Goal: Transaction & Acquisition: Book appointment/travel/reservation

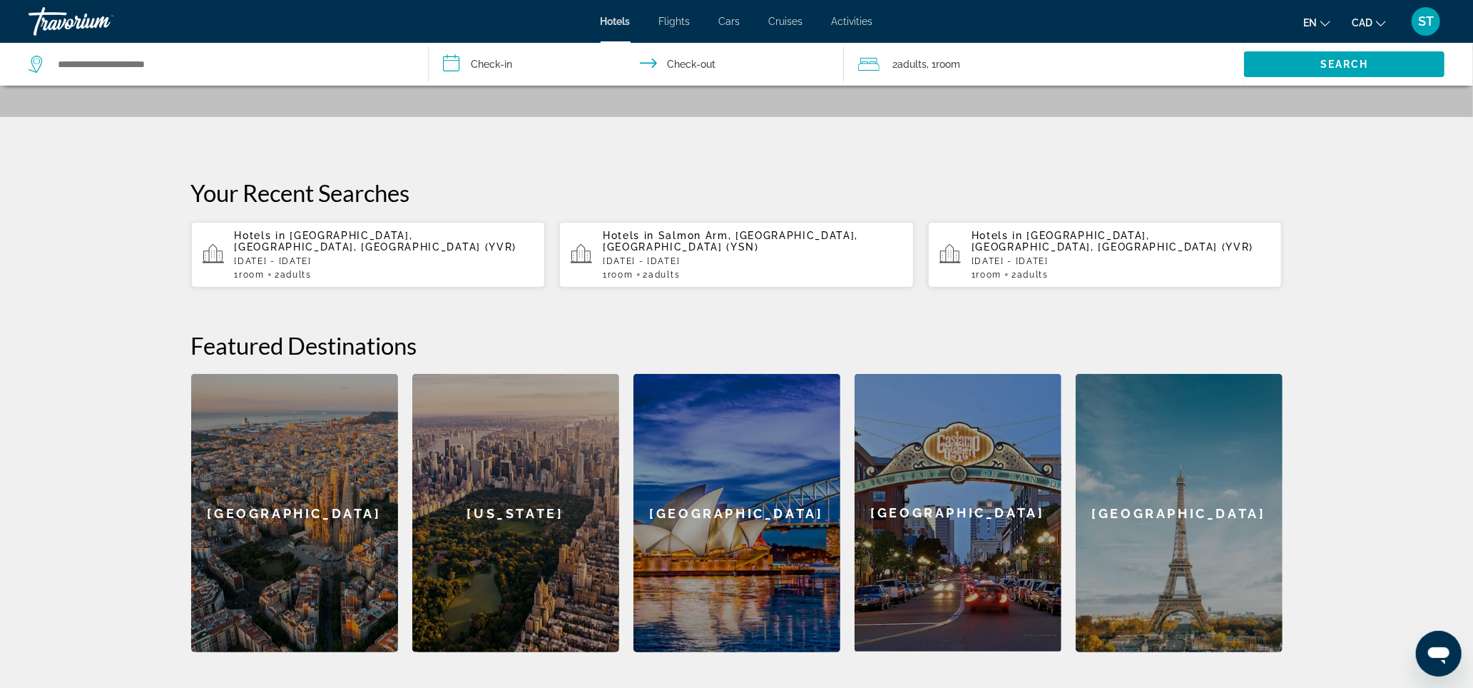
scroll to position [497, 0]
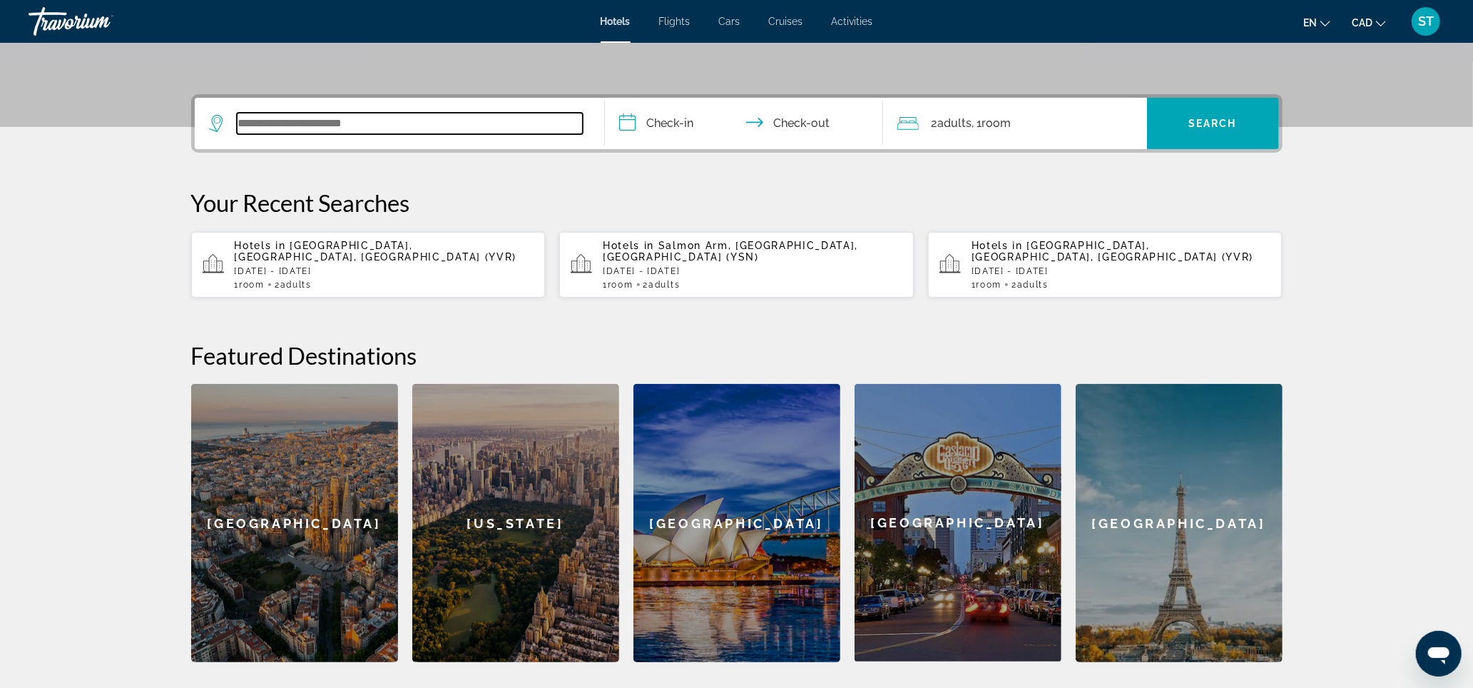
click at [258, 134] on input "Search widget" at bounding box center [410, 123] width 346 height 21
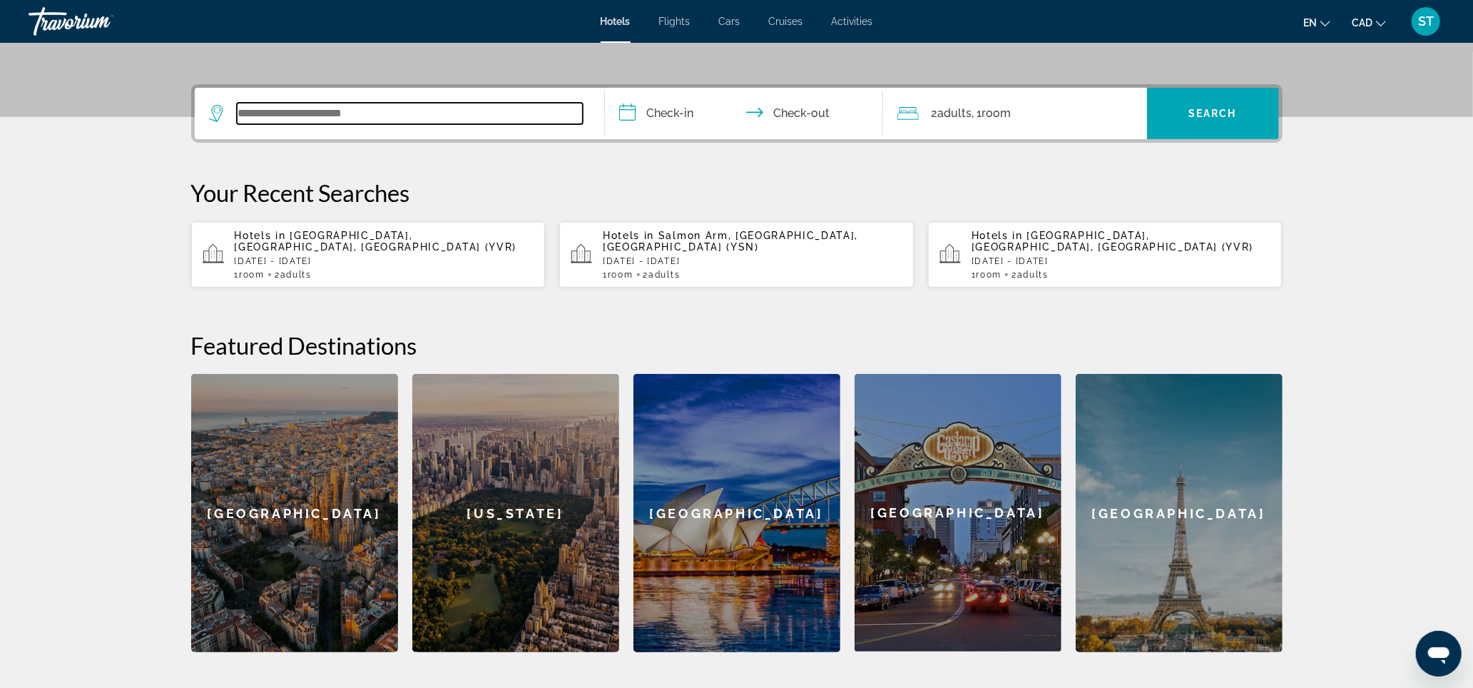
scroll to position [418, 0]
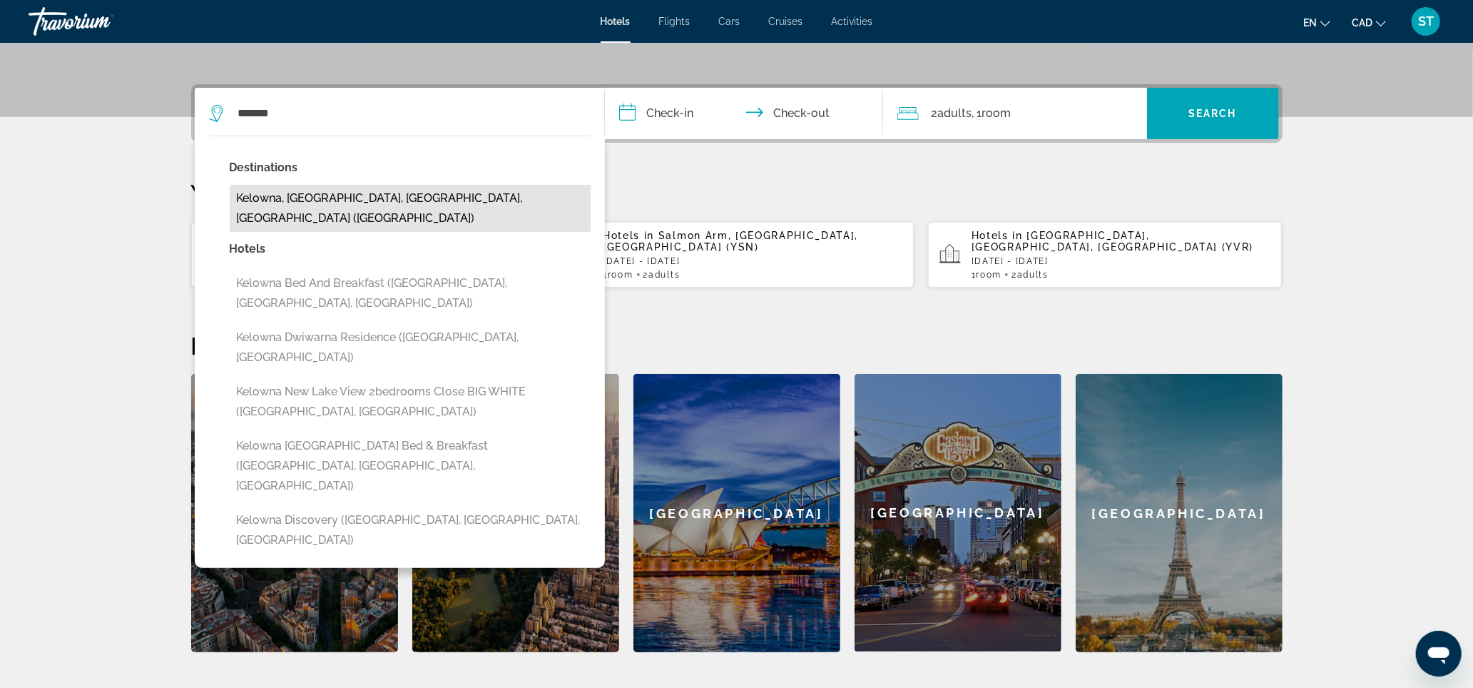
click at [230, 193] on button "Kelowna, [GEOGRAPHIC_DATA], [GEOGRAPHIC_DATA], [GEOGRAPHIC_DATA] ([GEOGRAPHIC_D…" at bounding box center [410, 208] width 361 height 47
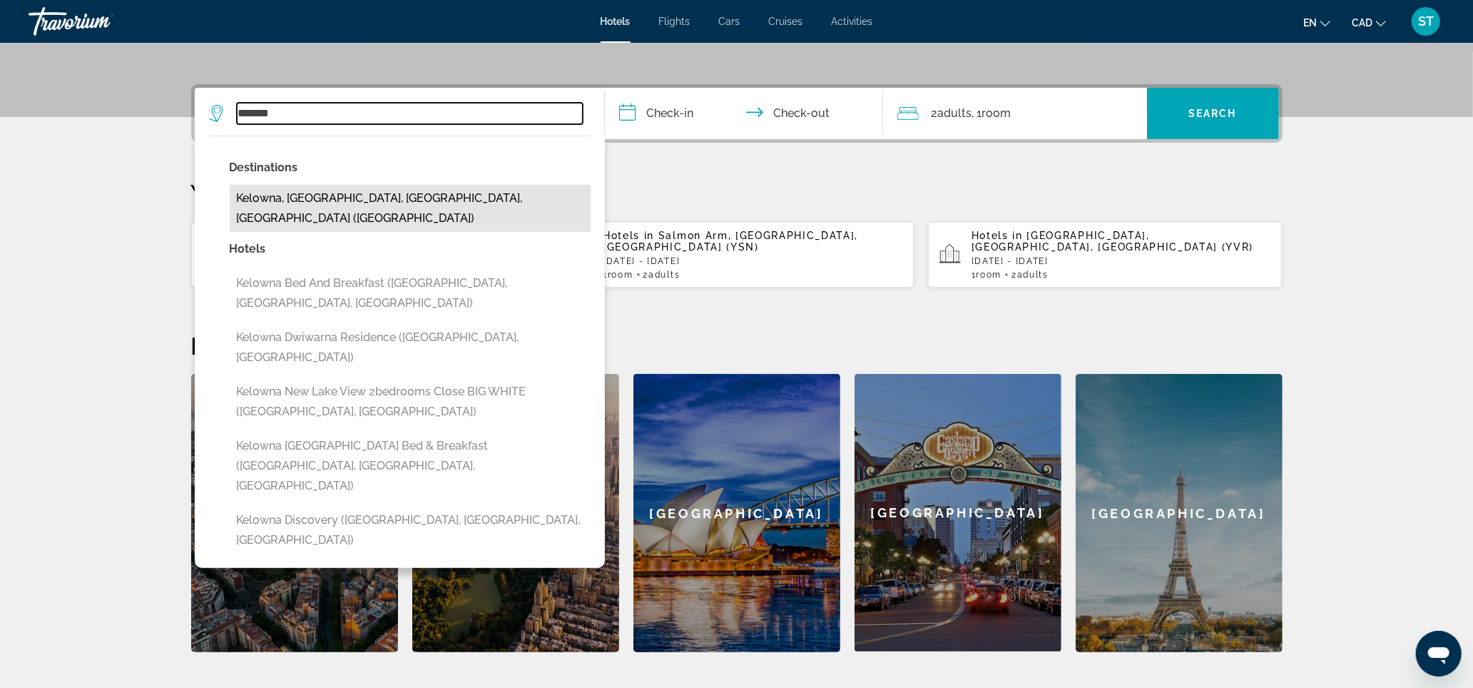
type input "**********"
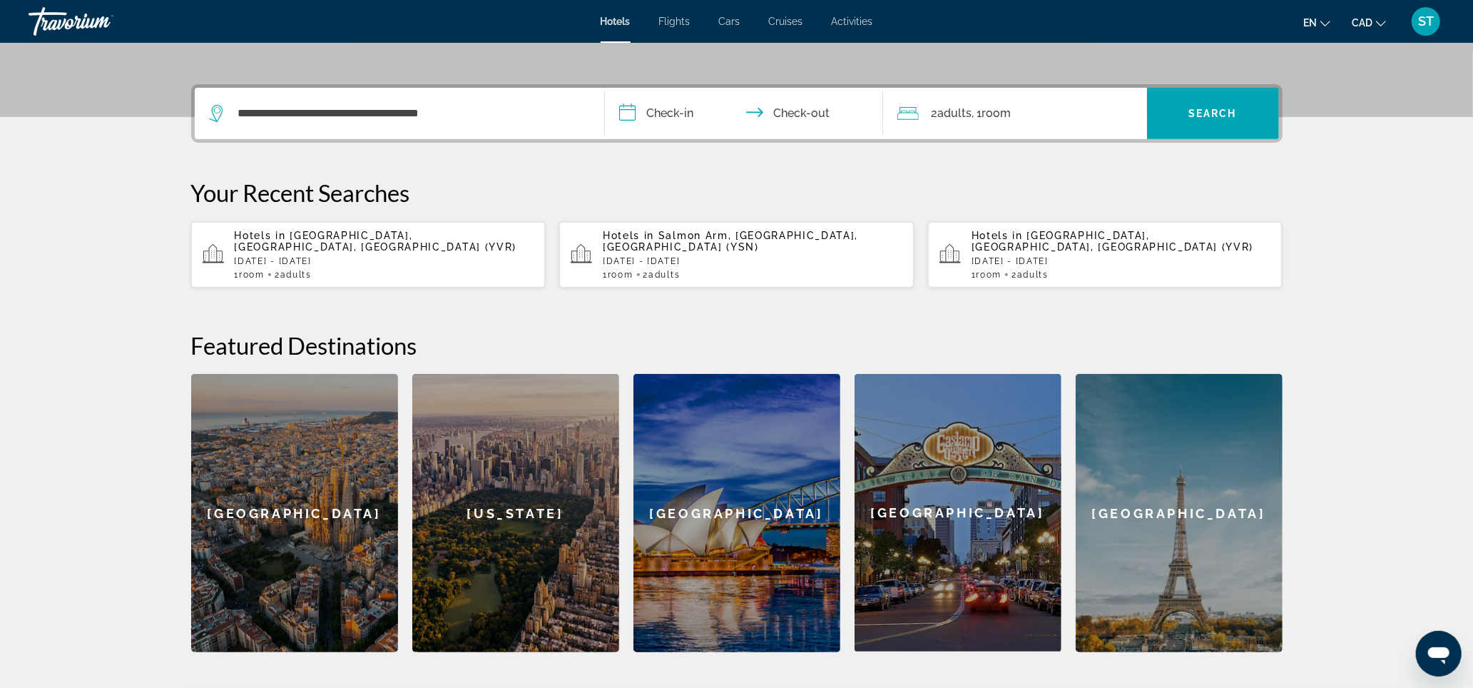
click at [794, 88] on input "**********" at bounding box center [747, 116] width 284 height 56
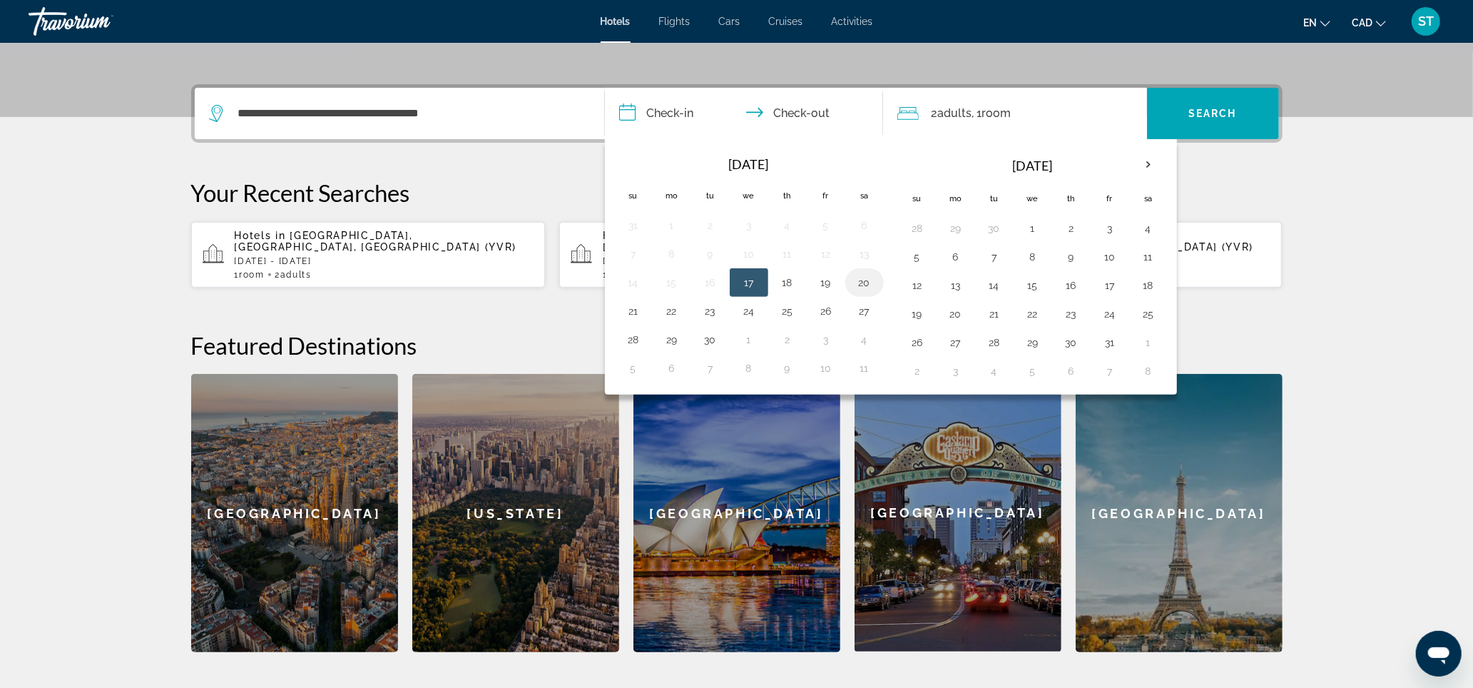
click at [862, 279] on button "20" at bounding box center [864, 283] width 23 height 20
click at [622, 309] on button "21" at bounding box center [633, 311] width 23 height 20
type input "**********"
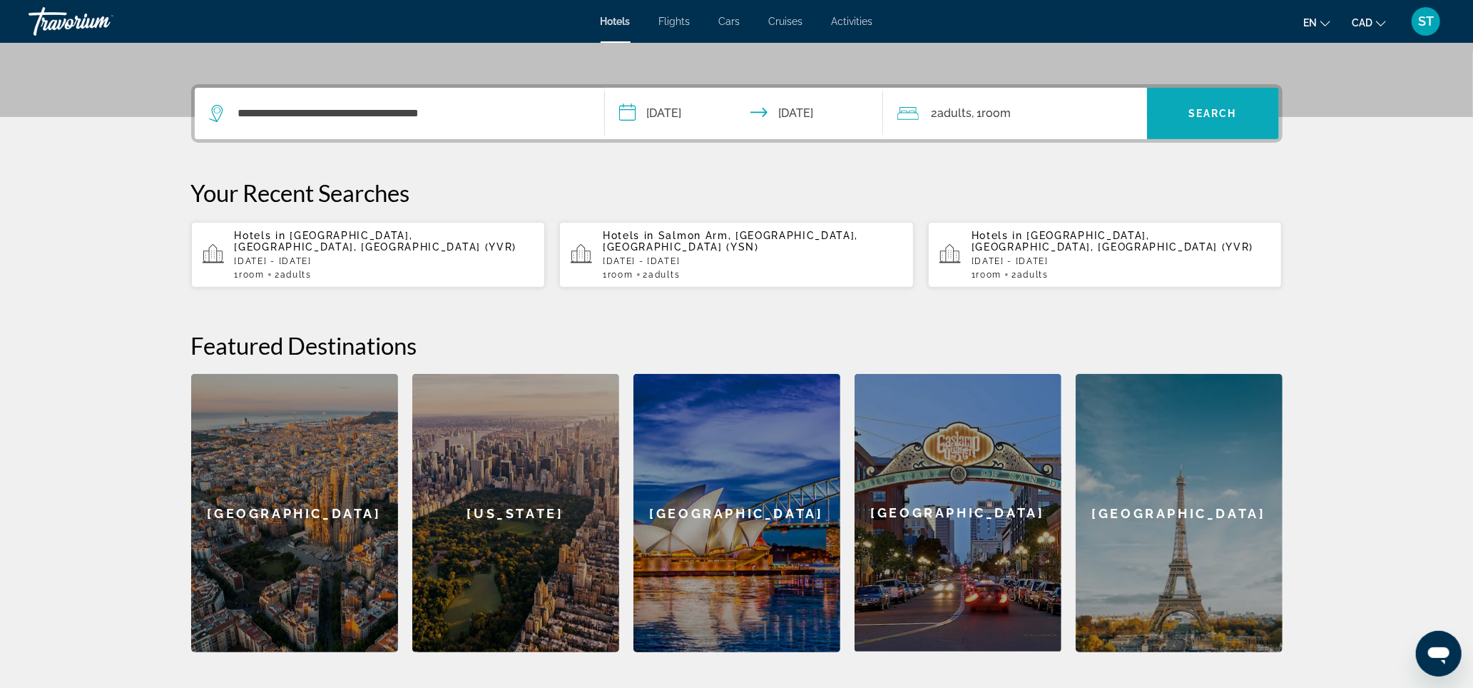
click at [1279, 96] on span "Search widget" at bounding box center [1213, 113] width 132 height 34
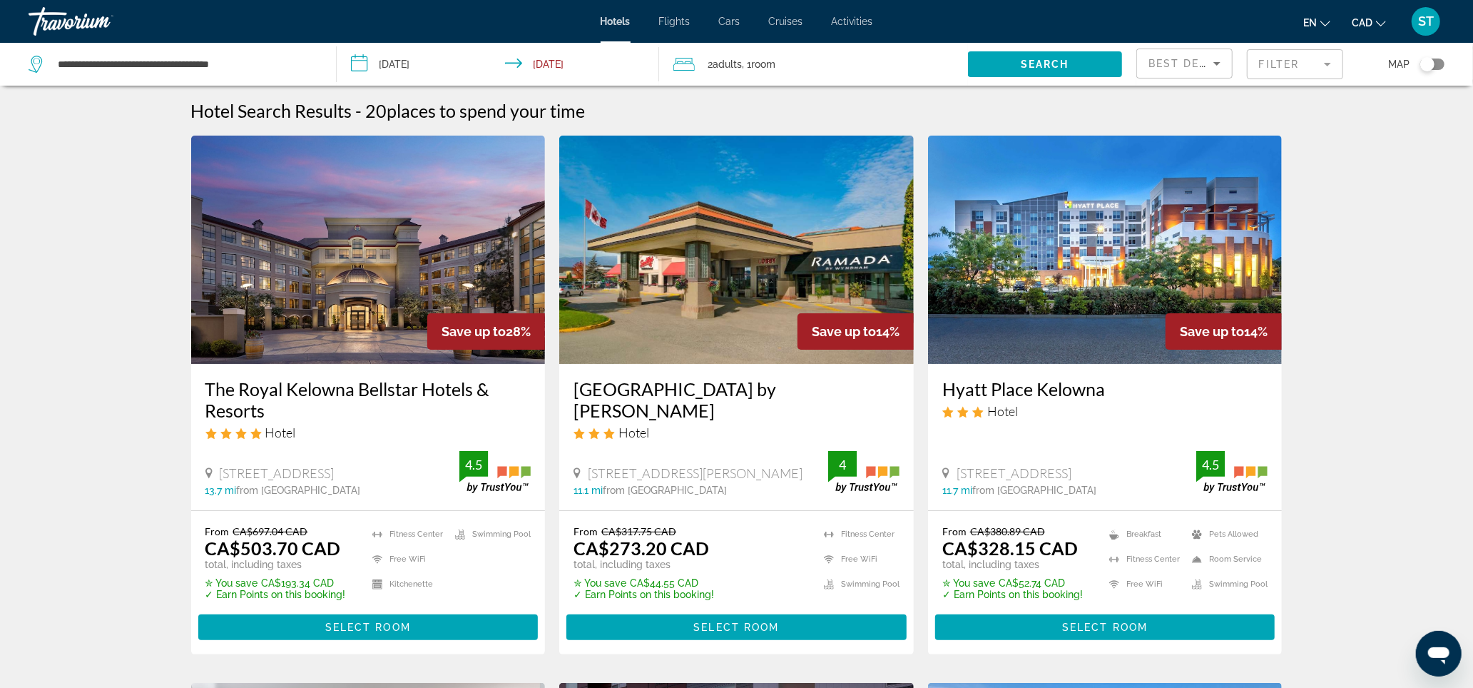
click at [1430, 70] on div "Toggle map" at bounding box center [1432, 64] width 24 height 11
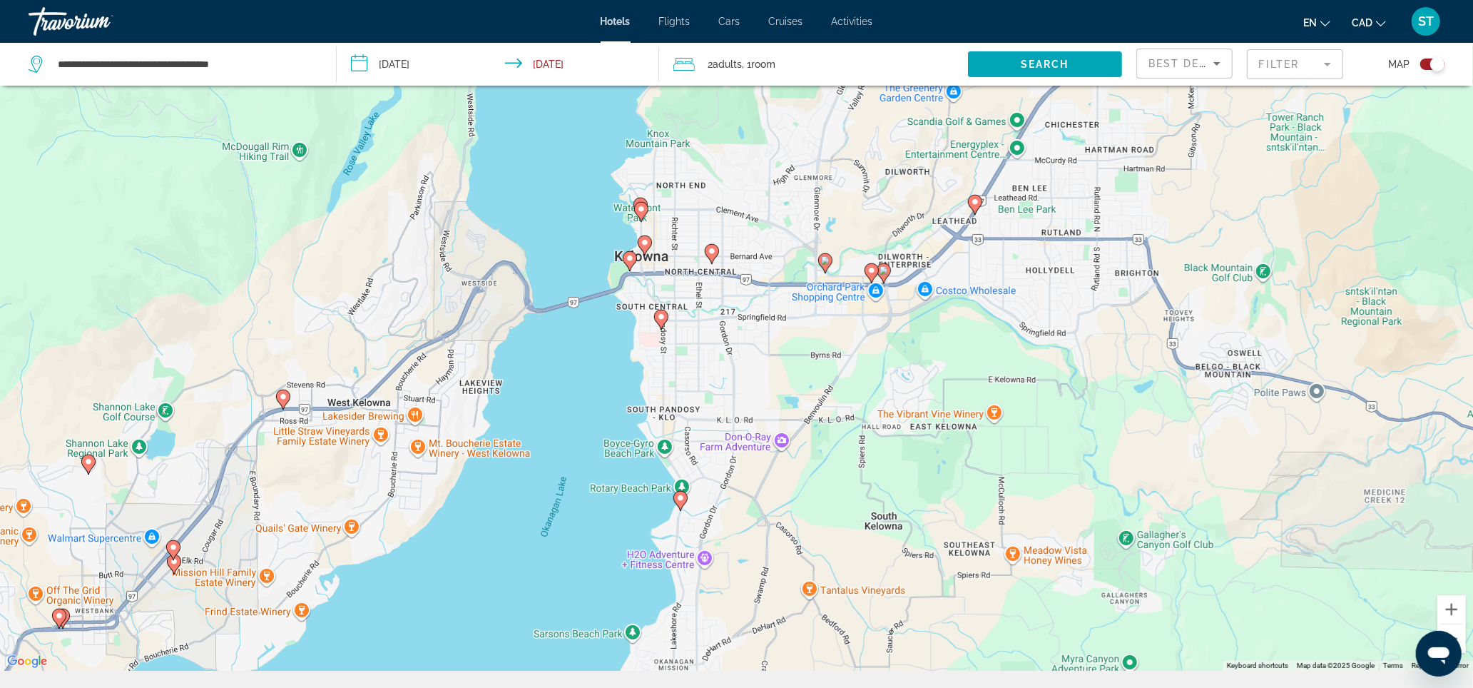
drag, startPoint x: 480, startPoint y: 244, endPoint x: 566, endPoint y: 327, distance: 119.1
click at [566, 327] on div "To activate drag with keyboard, press Alt + Enter. Once in keyboard drag state,…" at bounding box center [736, 327] width 1473 height 688
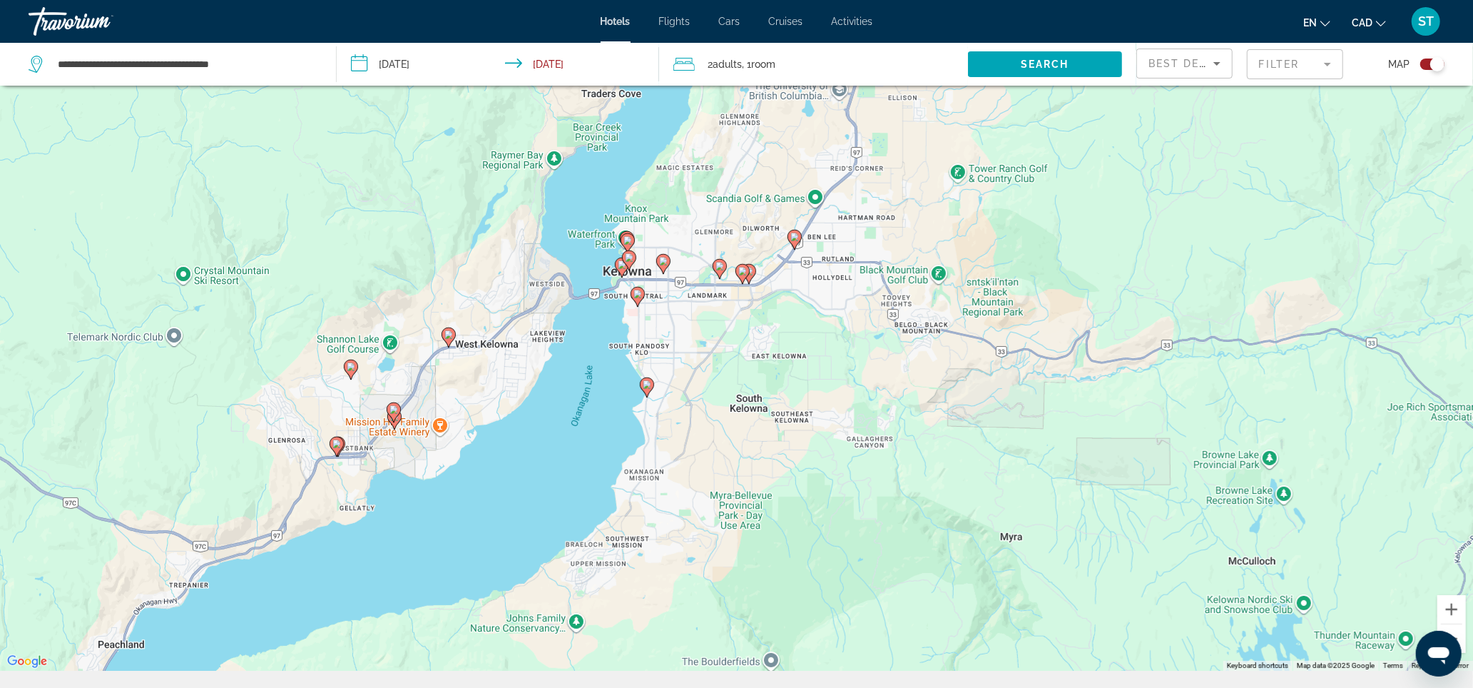
click at [639, 298] on image "Main content" at bounding box center [638, 294] width 9 height 9
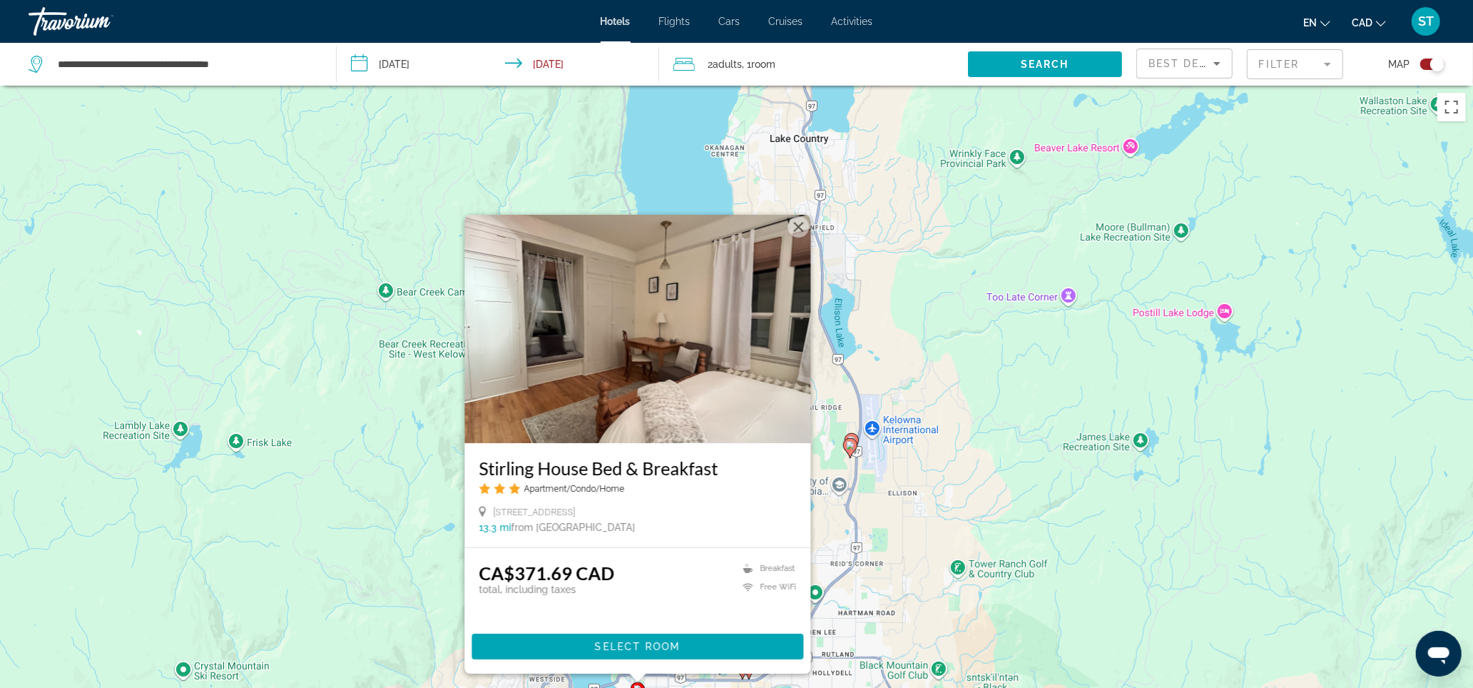
click at [799, 216] on button "Close" at bounding box center [798, 226] width 21 height 21
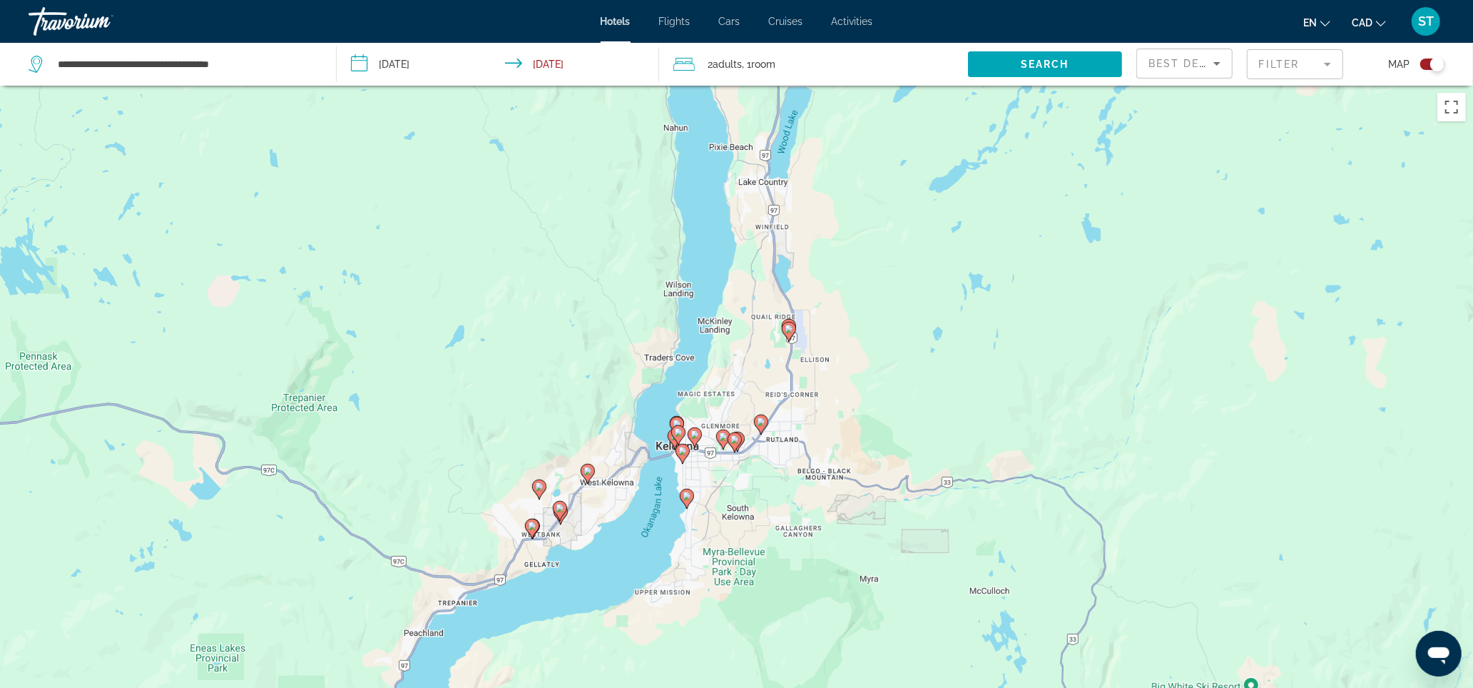
drag, startPoint x: 701, startPoint y: 522, endPoint x: 715, endPoint y: 243, distance: 279.3
click at [715, 243] on div "To activate drag with keyboard, press Alt + Enter. Once in keyboard drag state,…" at bounding box center [736, 430] width 1473 height 688
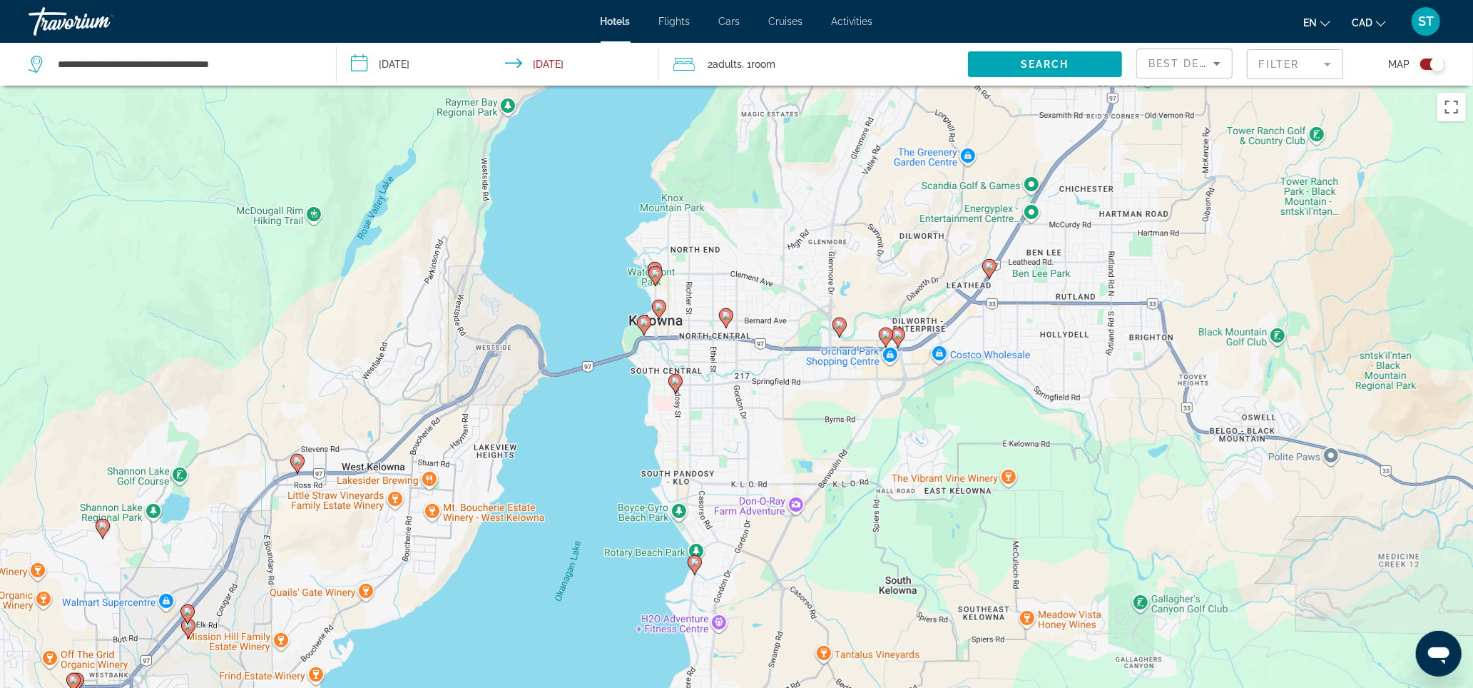
click at [695, 566] on image "Main content" at bounding box center [695, 562] width 9 height 9
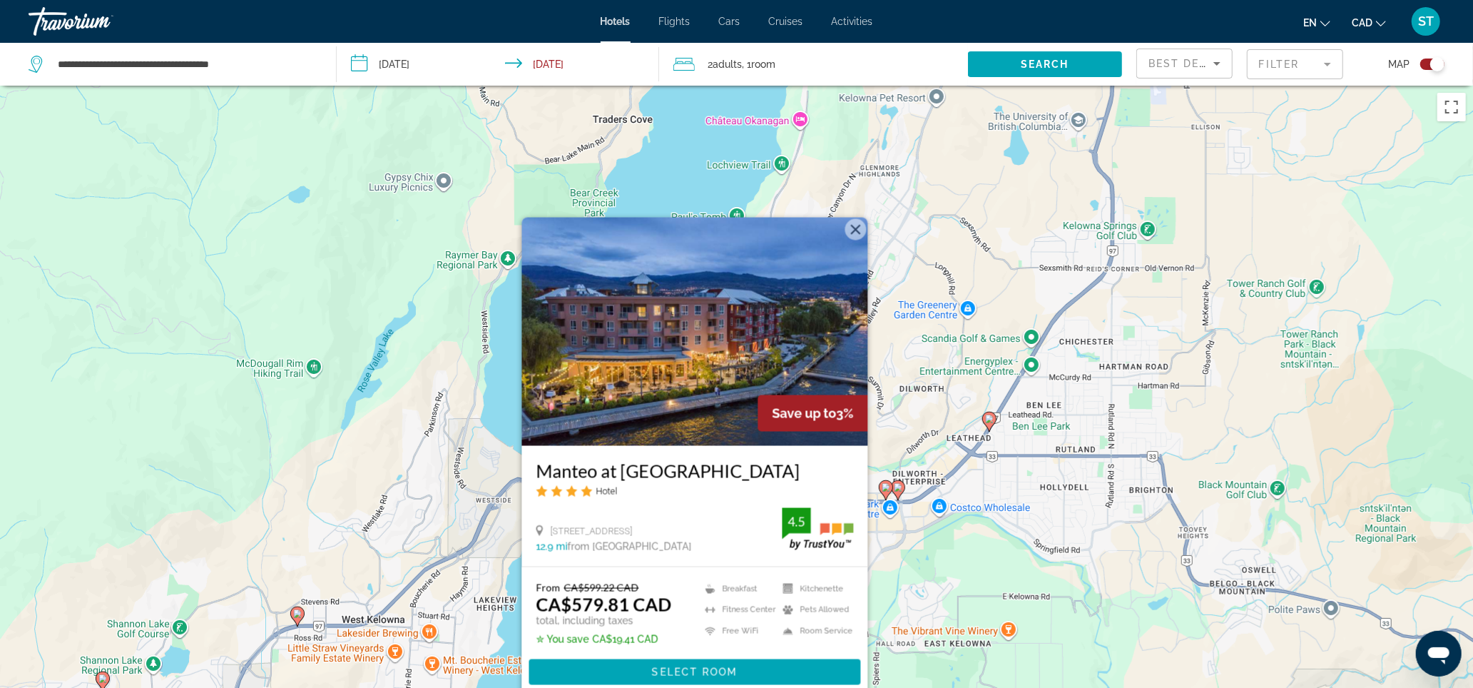
click at [859, 219] on button "Close" at bounding box center [855, 229] width 21 height 21
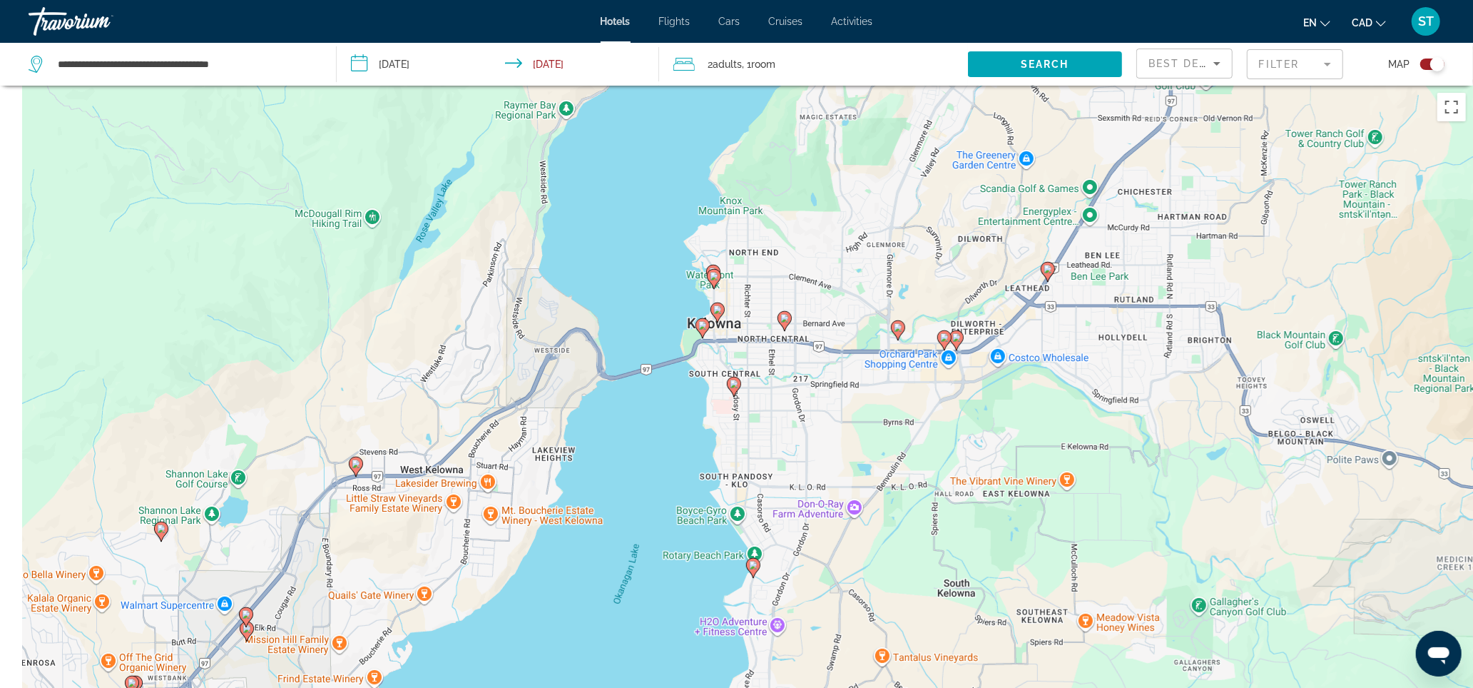
drag, startPoint x: 542, startPoint y: 295, endPoint x: 614, endPoint y: 126, distance: 184.5
click at [614, 110] on div "To activate drag with keyboard, press Alt + Enter. Once in keyboard drag state,…" at bounding box center [736, 430] width 1473 height 688
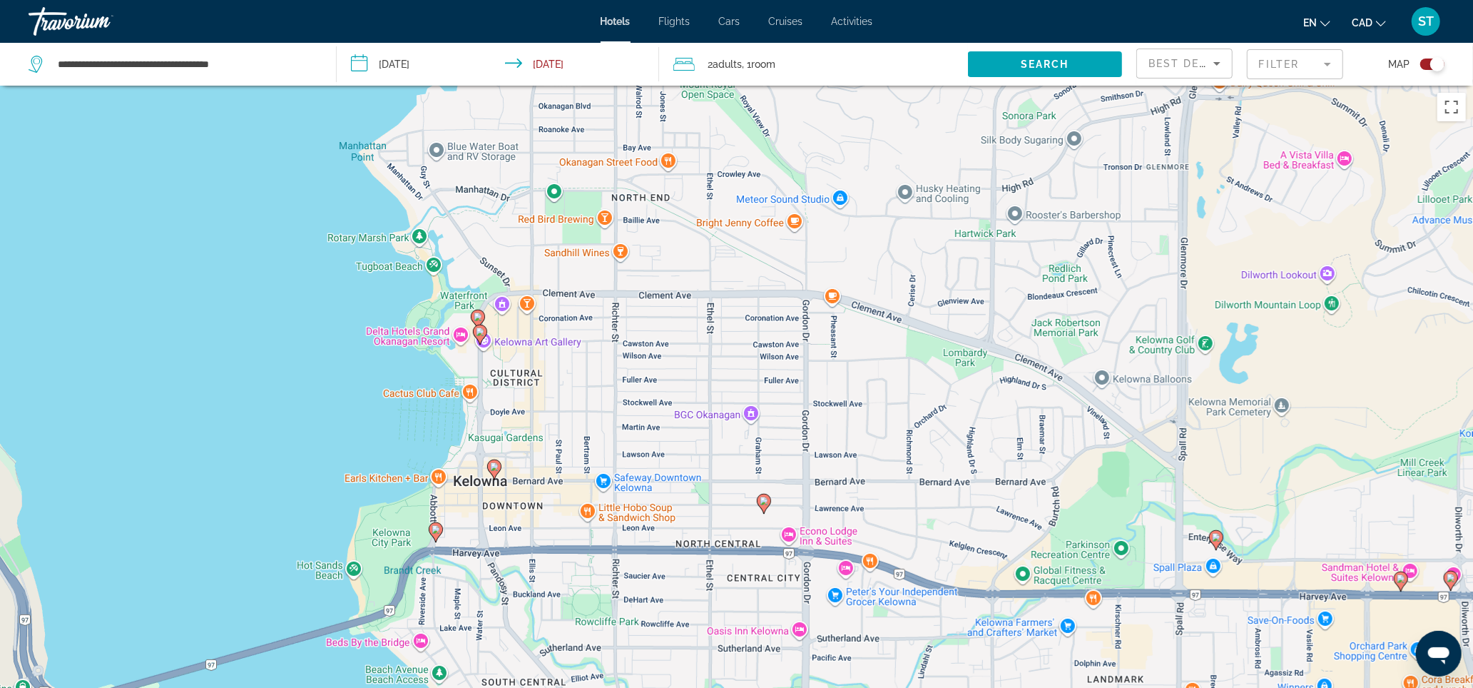
click at [481, 336] on image "Main content" at bounding box center [480, 331] width 9 height 9
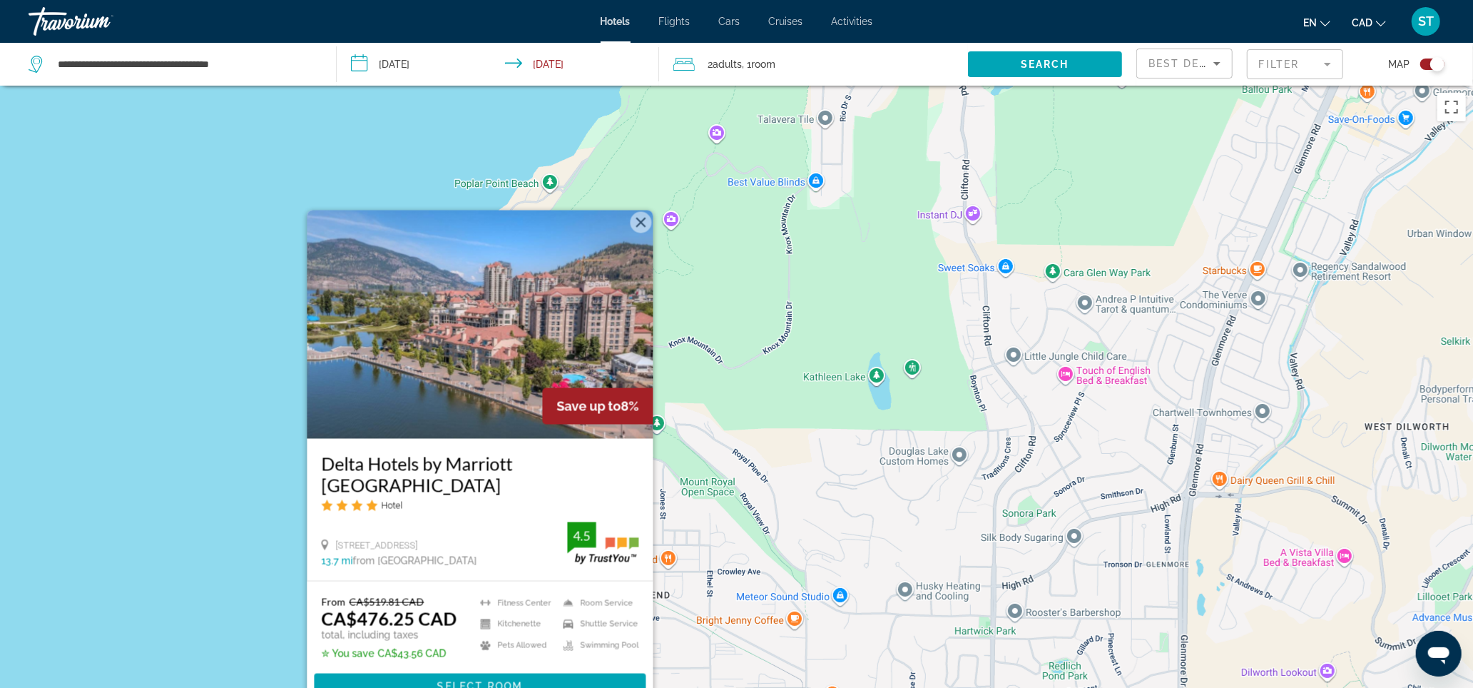
click at [642, 212] on button "Close" at bounding box center [640, 222] width 21 height 21
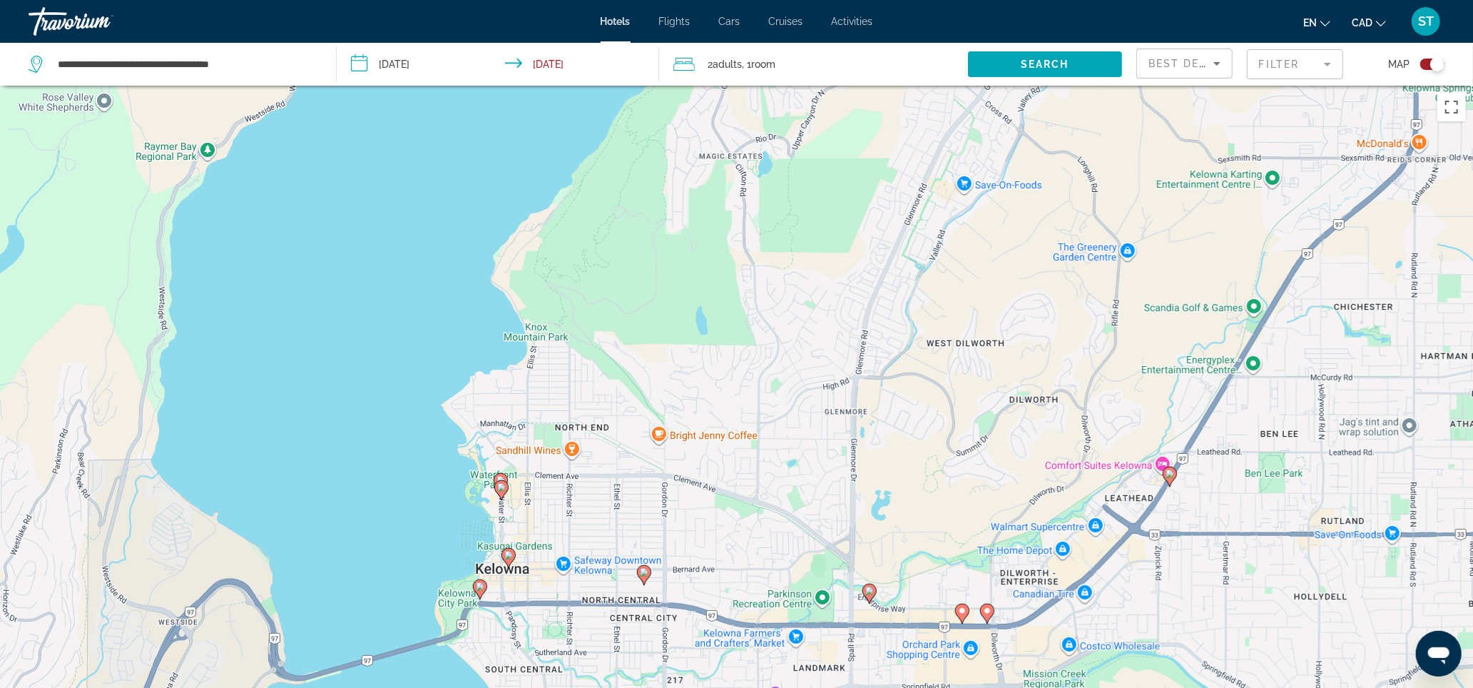
drag, startPoint x: 502, startPoint y: 424, endPoint x: 549, endPoint y: 215, distance: 214.1
click at [549, 215] on div "To navigate, press the arrow keys. To activate drag with keyboard, press Alt + …" at bounding box center [736, 430] width 1473 height 688
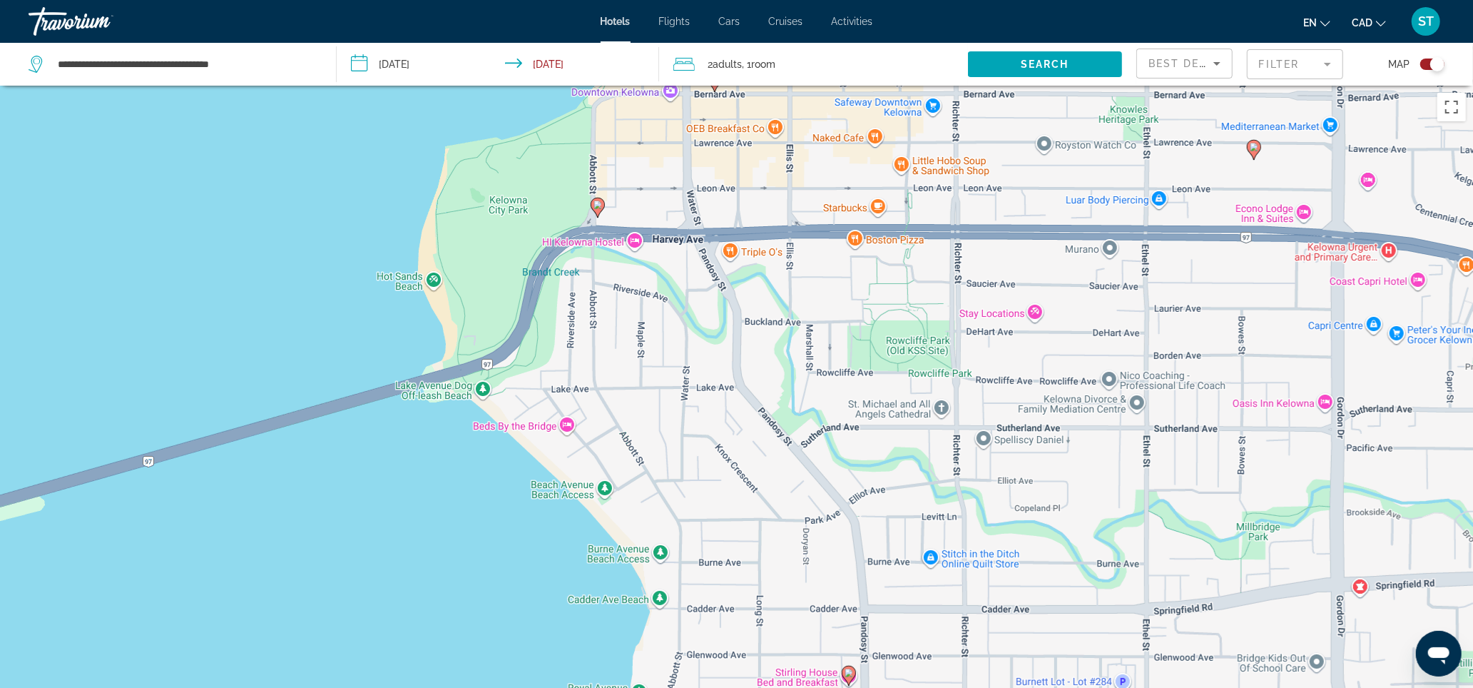
click at [598, 209] on image "Main content" at bounding box center [598, 204] width 9 height 9
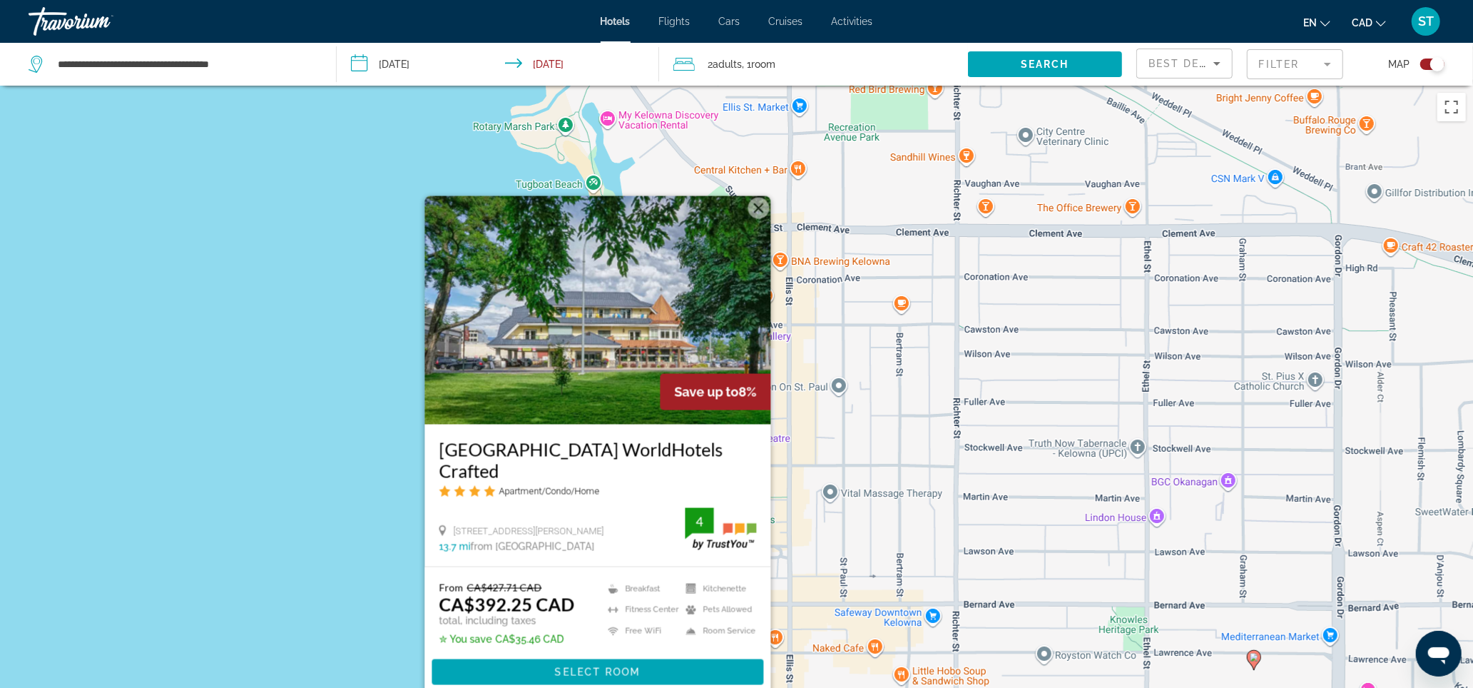
click at [765, 198] on button "Close" at bounding box center [758, 208] width 21 height 21
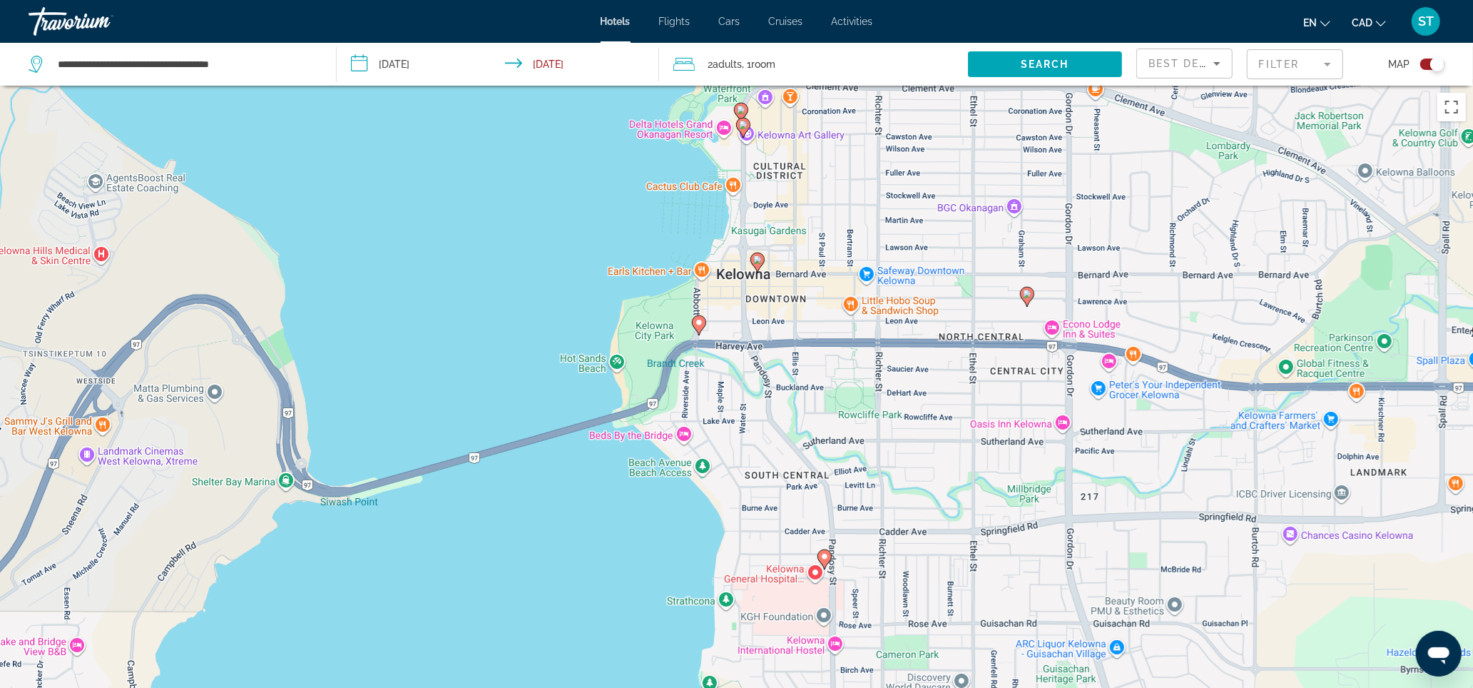
drag, startPoint x: 863, startPoint y: 340, endPoint x: 843, endPoint y: 257, distance: 85.1
click at [843, 257] on div "To activate drag with keyboard, press Alt + Enter. Once in keyboard drag state,…" at bounding box center [736, 430] width 1473 height 688
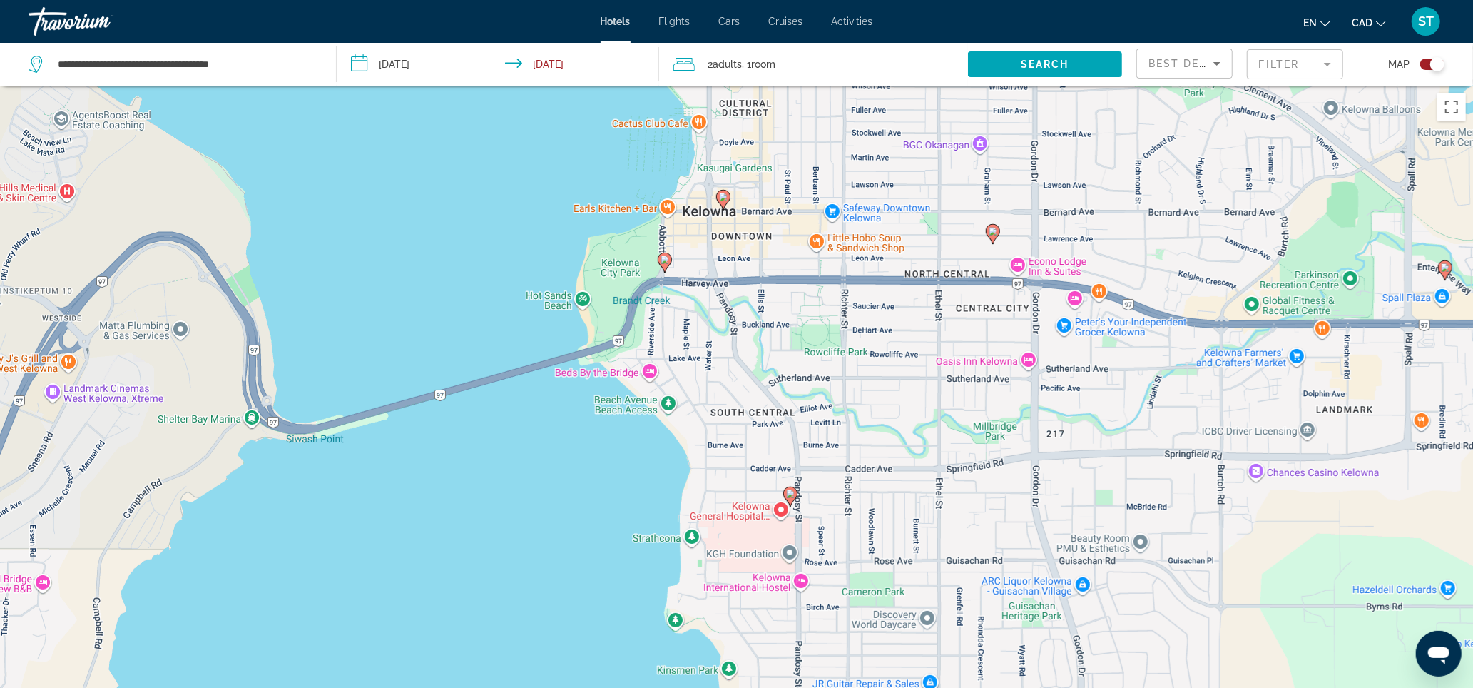
drag, startPoint x: 975, startPoint y: 463, endPoint x: 929, endPoint y: 380, distance: 95.1
click at [929, 380] on div "To activate drag with keyboard, press Alt + Enter. Once in keyboard drag state,…" at bounding box center [736, 430] width 1473 height 688
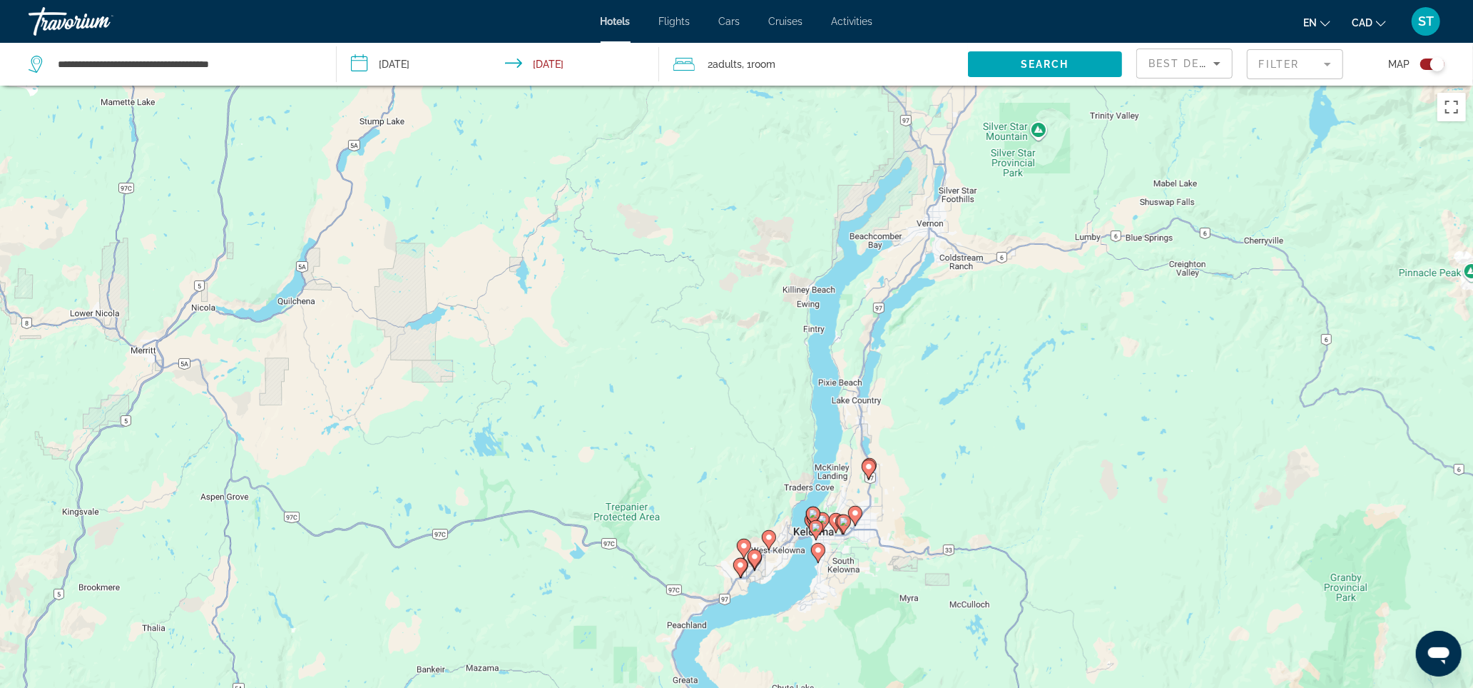
drag, startPoint x: 825, startPoint y: 229, endPoint x: 842, endPoint y: 492, distance: 263.8
click at [842, 492] on div "To activate drag with keyboard, press Alt + Enter. Once in keyboard drag state,…" at bounding box center [736, 430] width 1473 height 688
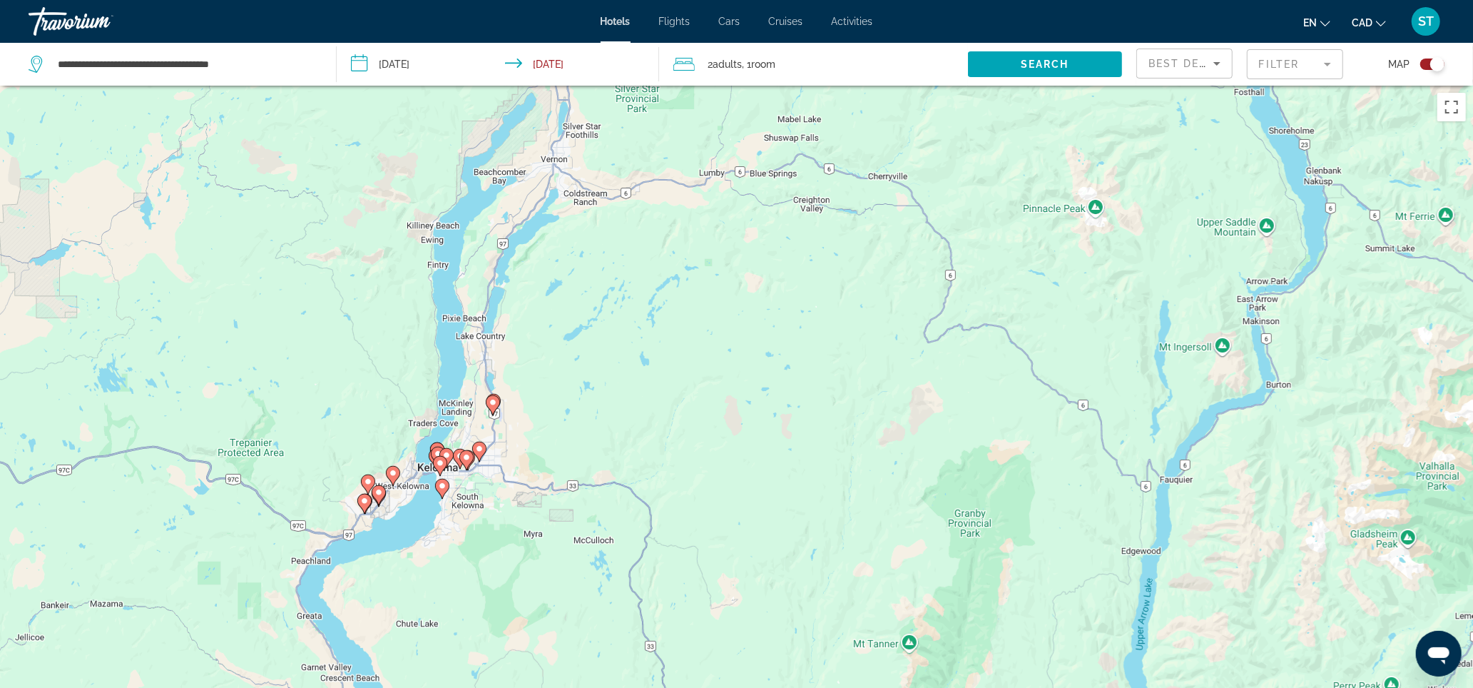
drag, startPoint x: 342, startPoint y: 505, endPoint x: 537, endPoint y: 205, distance: 357.4
click at [537, 205] on div "To activate drag with keyboard, press Alt + Enter. Once in keyboard drag state,…" at bounding box center [736, 430] width 1473 height 688
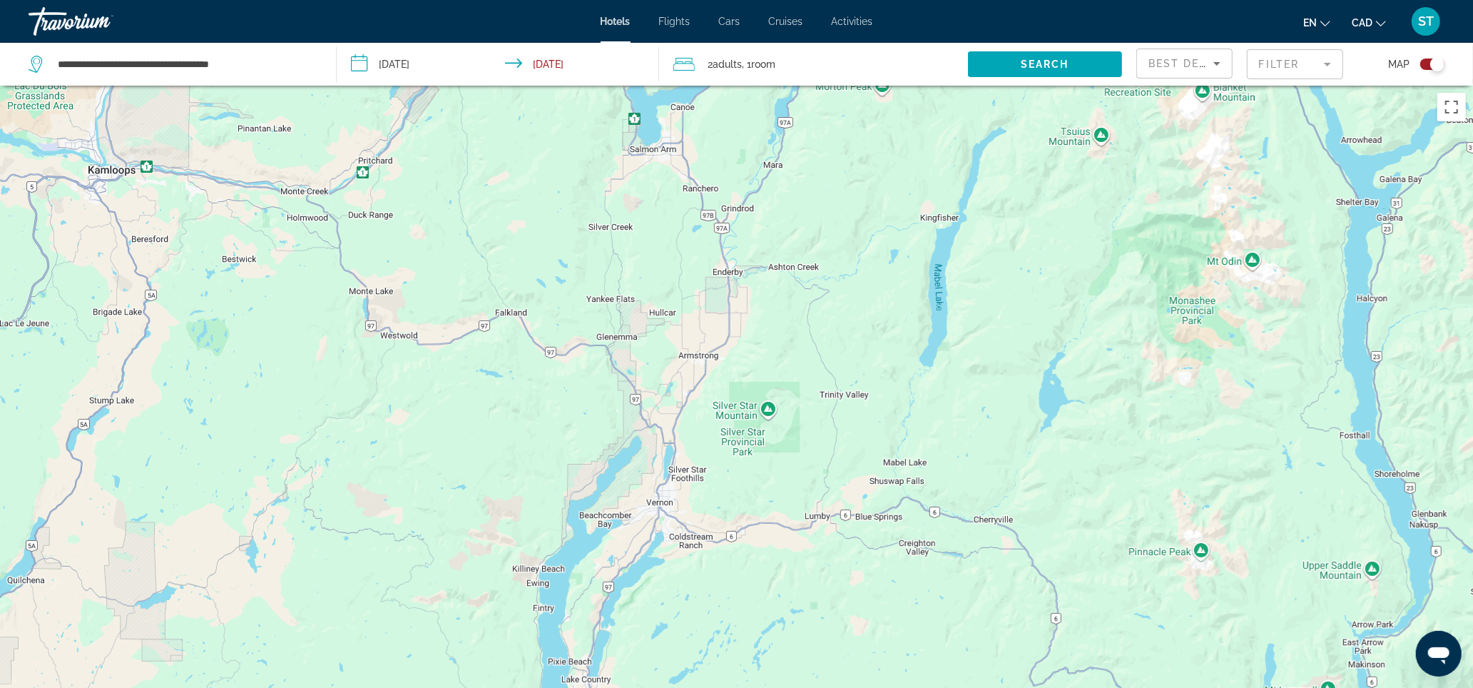
drag, startPoint x: 492, startPoint y: 266, endPoint x: 606, endPoint y: 556, distance: 312.0
click at [600, 621] on div "To activate drag with keyboard, press Alt + Enter. Once in keyboard drag state,…" at bounding box center [736, 430] width 1473 height 688
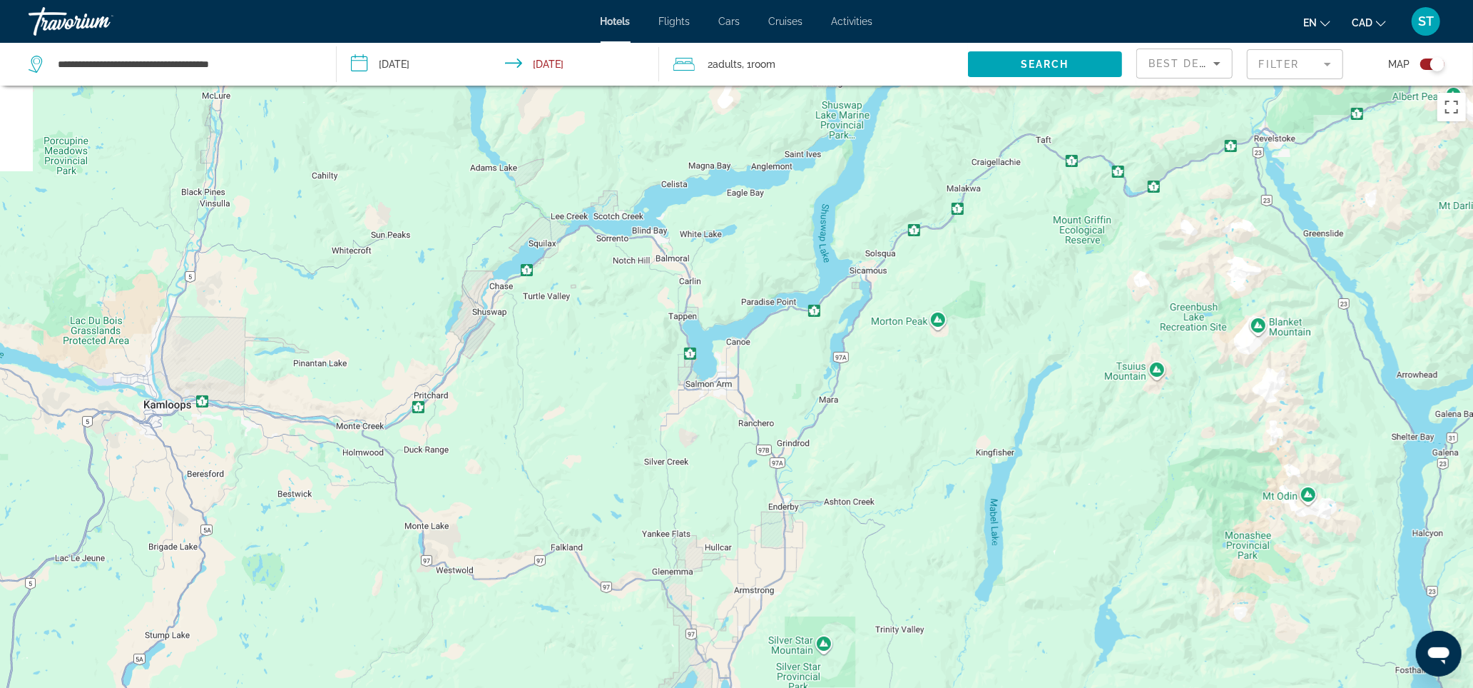
drag, startPoint x: 541, startPoint y: 304, endPoint x: 585, endPoint y: 584, distance: 283.1
click at [585, 584] on div "To activate drag with keyboard, press Alt + Enter. Once in keyboard drag state,…" at bounding box center [736, 430] width 1473 height 688
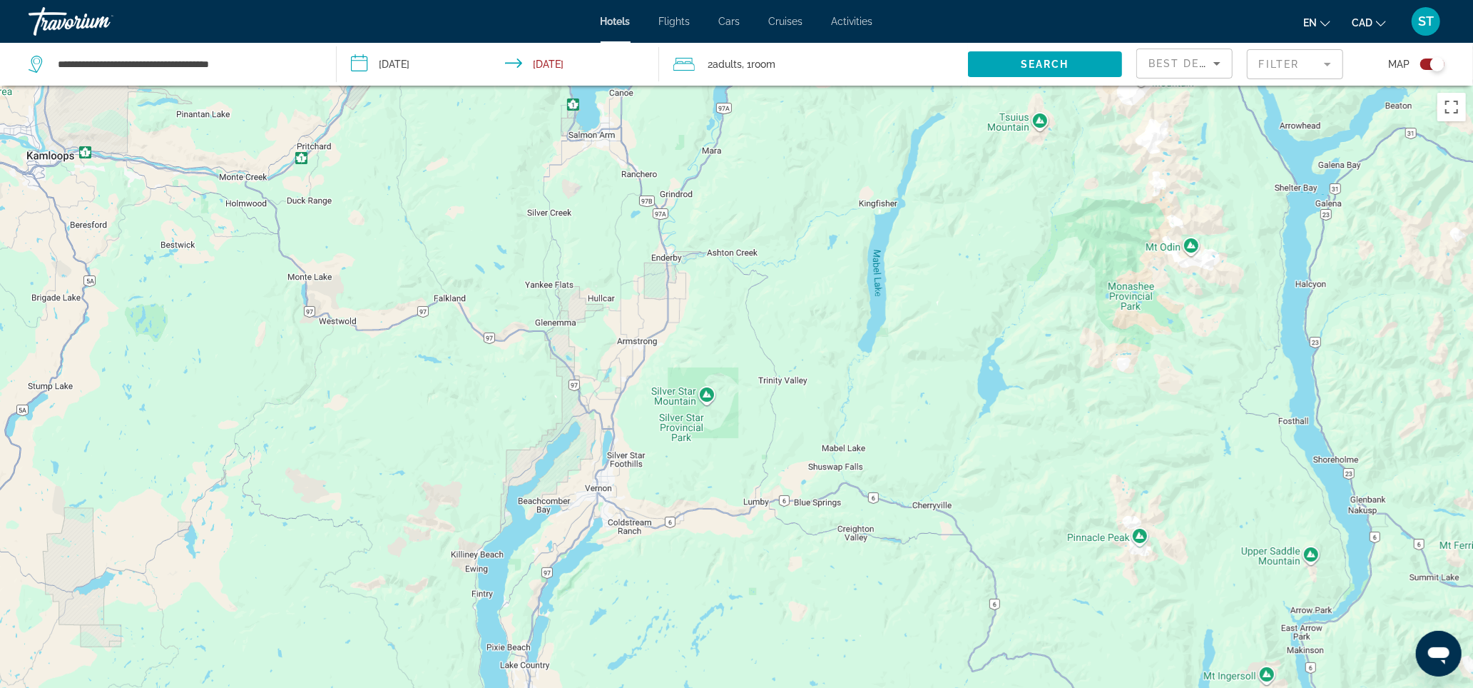
drag, startPoint x: 743, startPoint y: 521, endPoint x: 626, endPoint y: 176, distance: 364.6
click at [626, 176] on div "Main content" at bounding box center [736, 430] width 1473 height 688
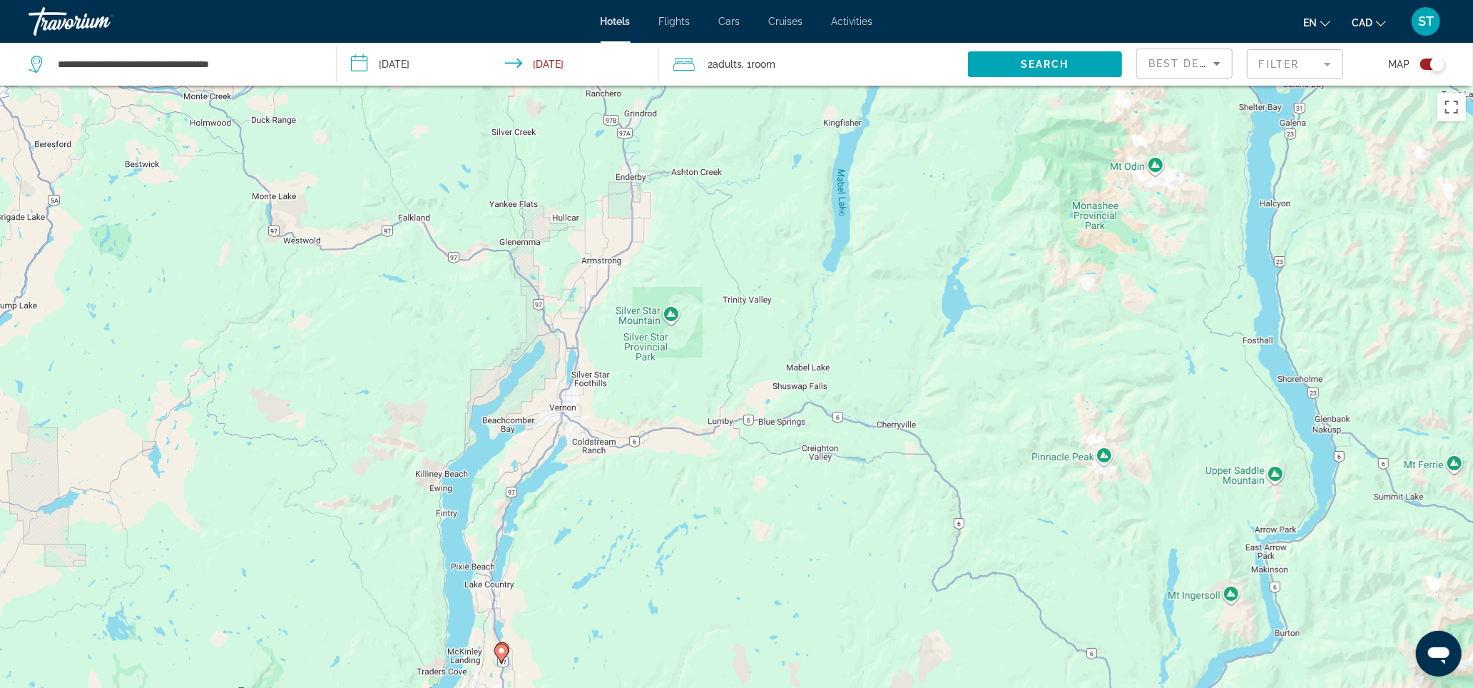
drag, startPoint x: 586, startPoint y: 232, endPoint x: 549, endPoint y: 146, distance: 93.3
click at [549, 146] on div "To activate drag with keyboard, press Alt + Enter. Once in keyboard drag state,…" at bounding box center [736, 430] width 1473 height 688
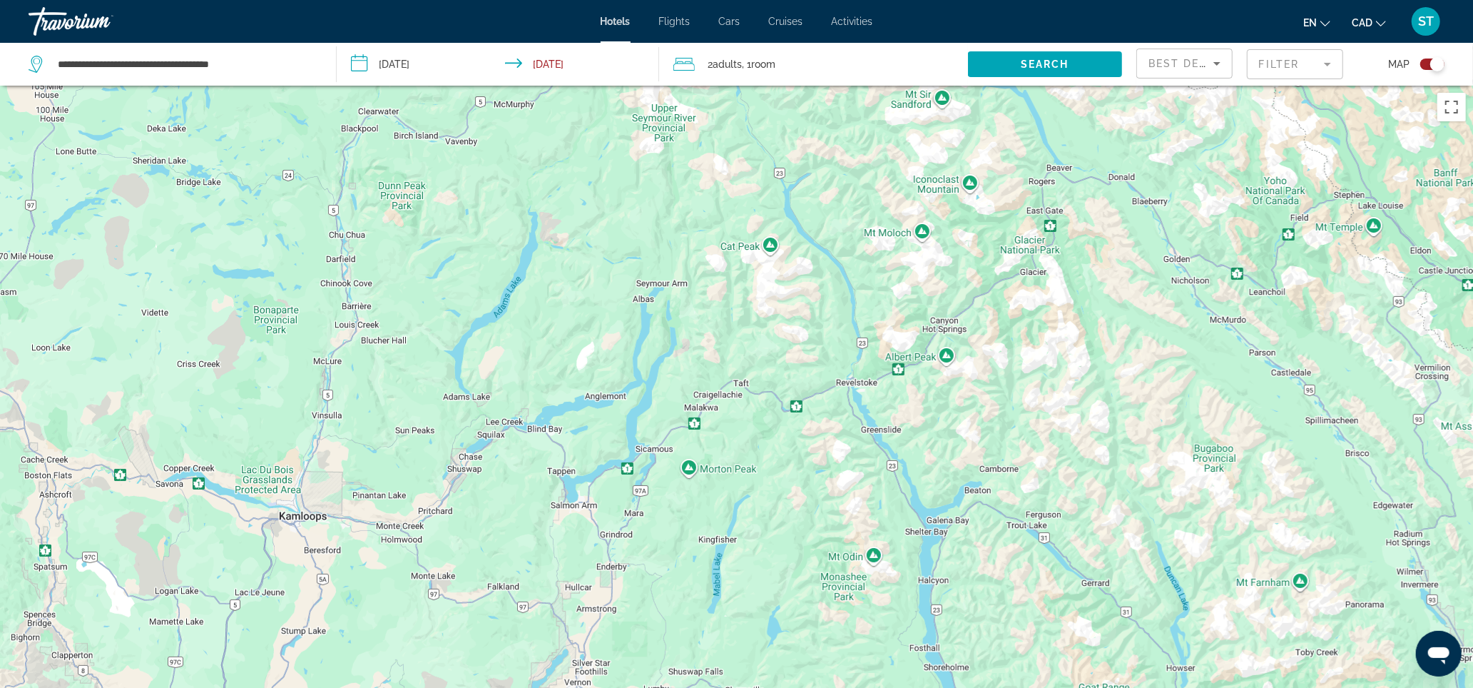
drag, startPoint x: 578, startPoint y: 469, endPoint x: 589, endPoint y: 605, distance: 136.0
click at [589, 605] on div "To activate drag with keyboard, press Alt + Enter. Once in keyboard drag state,…" at bounding box center [736, 430] width 1473 height 688
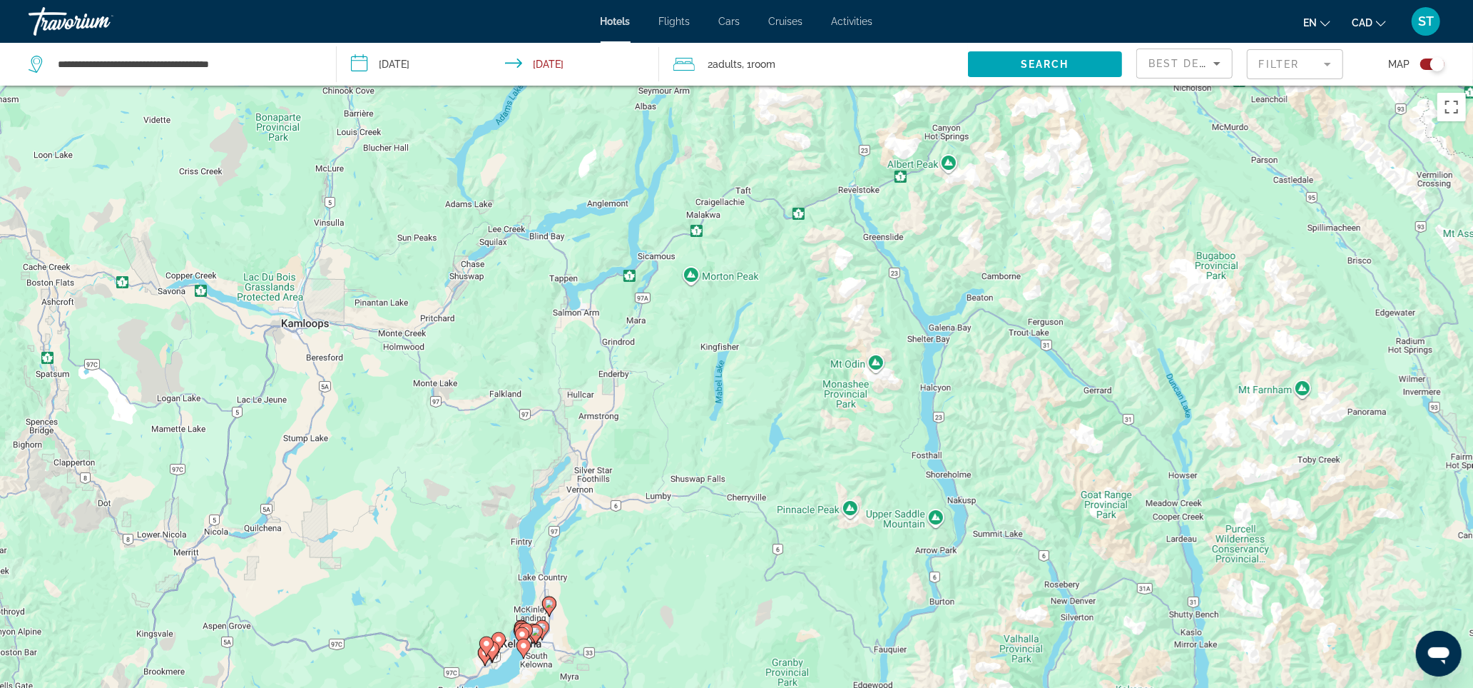
drag, startPoint x: 591, startPoint y: 594, endPoint x: 594, endPoint y: 414, distance: 179.8
click at [594, 400] on div "To activate drag with keyboard, press Alt + Enter. Once in keyboard drag state,…" at bounding box center [736, 430] width 1473 height 688
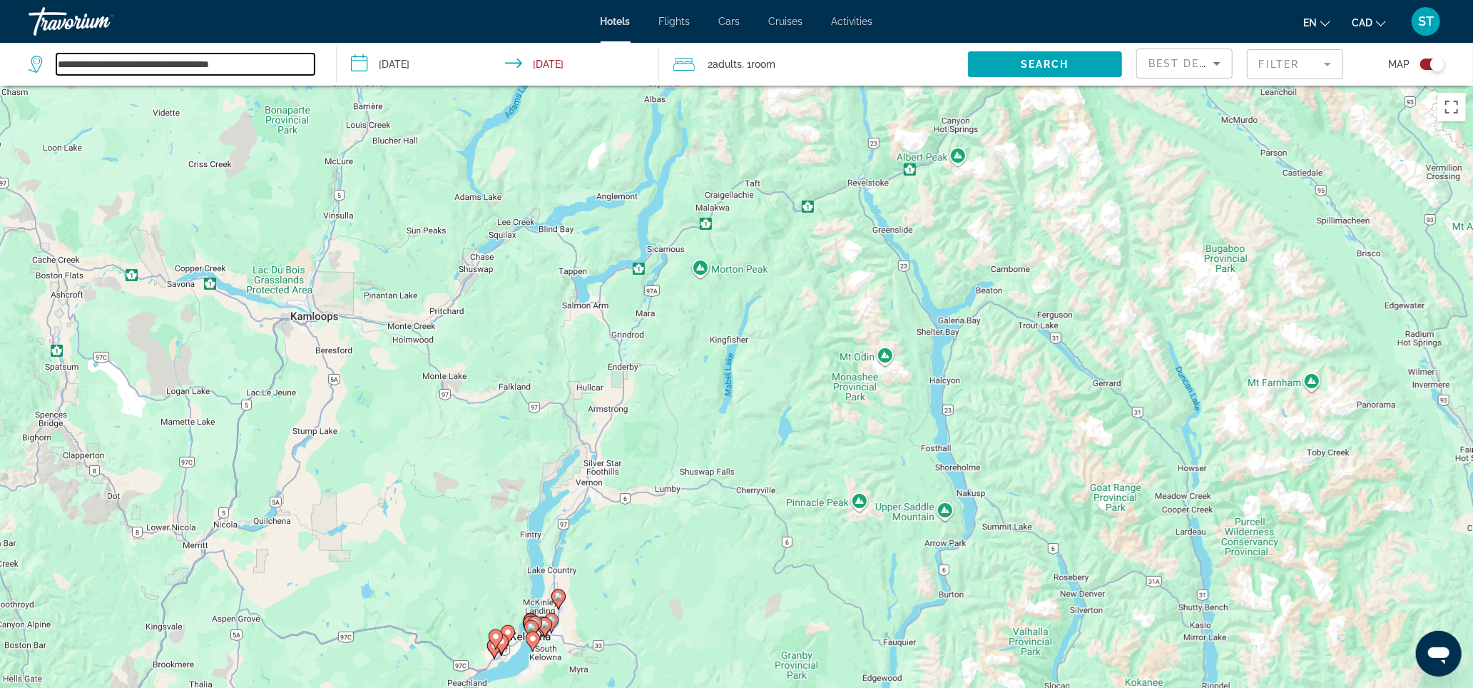
click at [131, 73] on input "**********" at bounding box center [185, 64] width 258 height 21
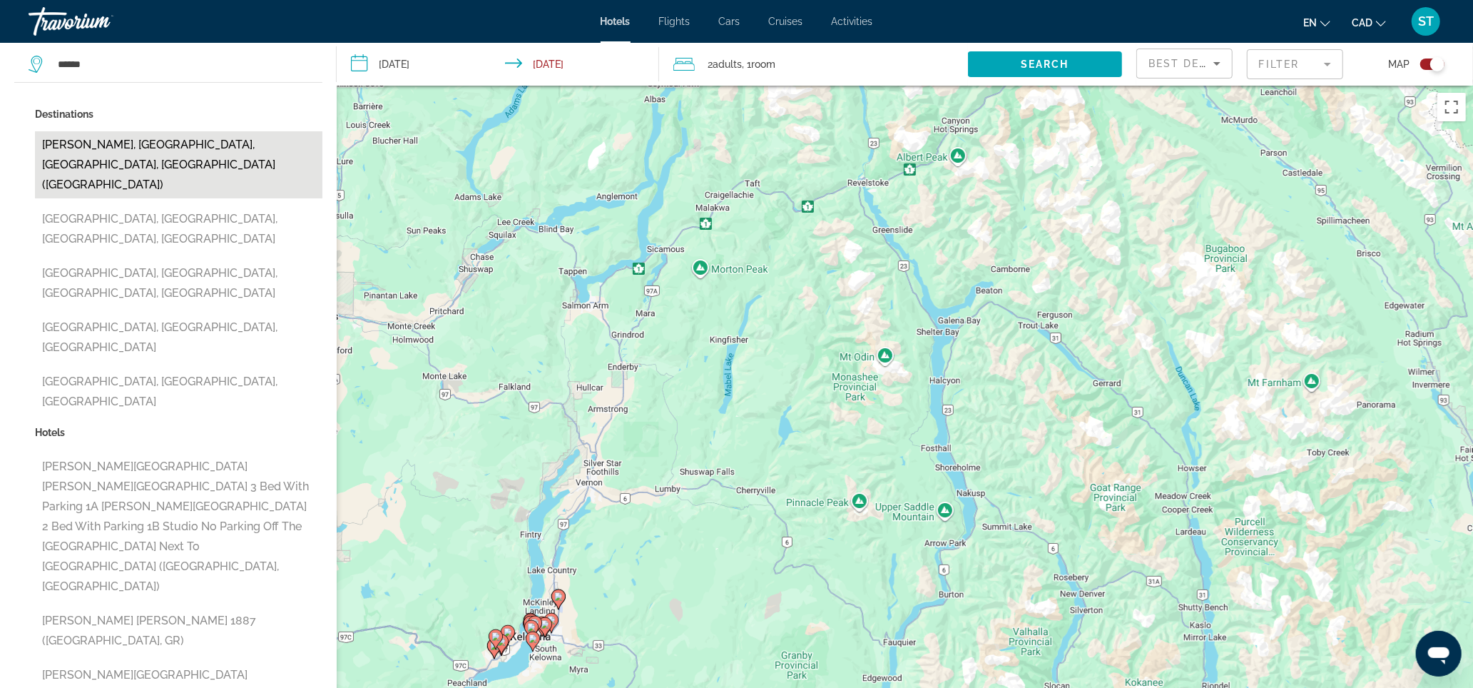
click at [133, 175] on button "[PERSON_NAME], [GEOGRAPHIC_DATA], [GEOGRAPHIC_DATA], [GEOGRAPHIC_DATA] ([GEOGRA…" at bounding box center [179, 164] width 288 height 67
type input "**********"
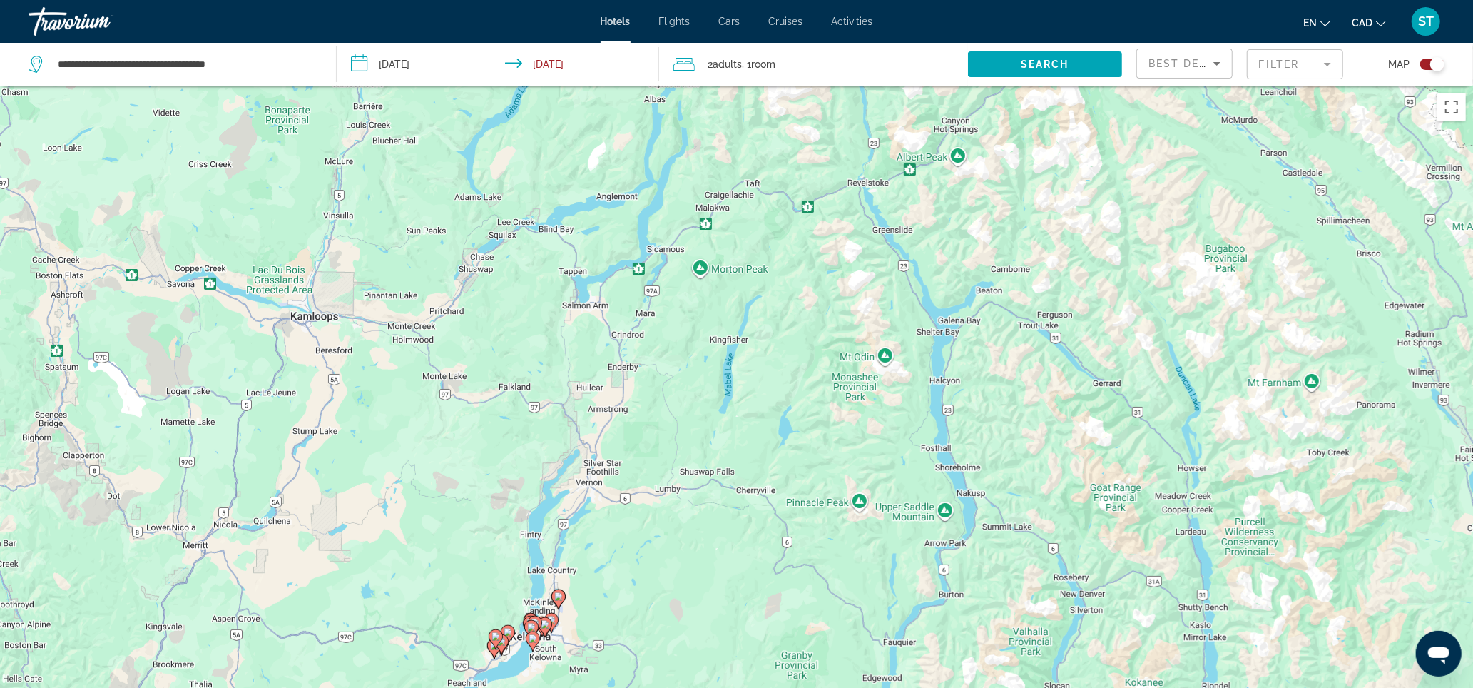
click at [1025, 70] on span "Search" at bounding box center [1045, 64] width 49 height 11
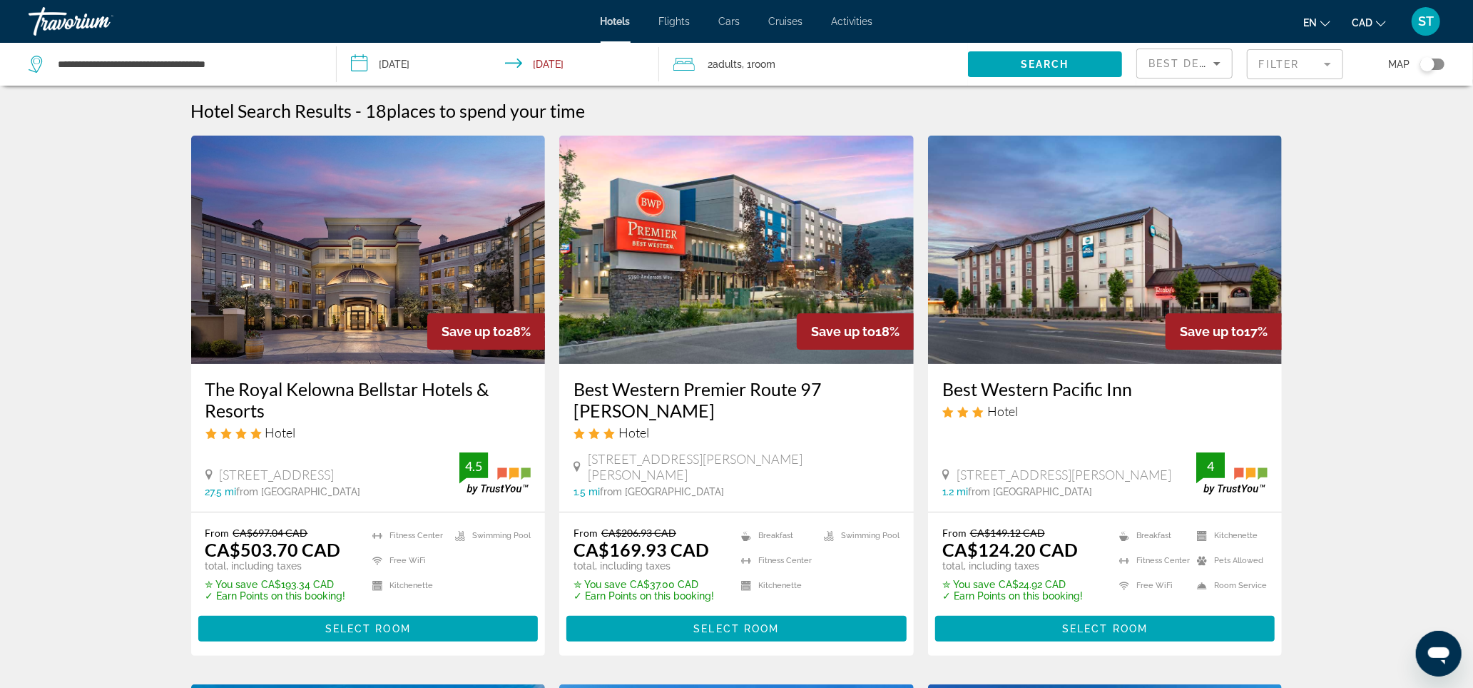
click at [1435, 70] on div "Toggle map" at bounding box center [1432, 64] width 24 height 11
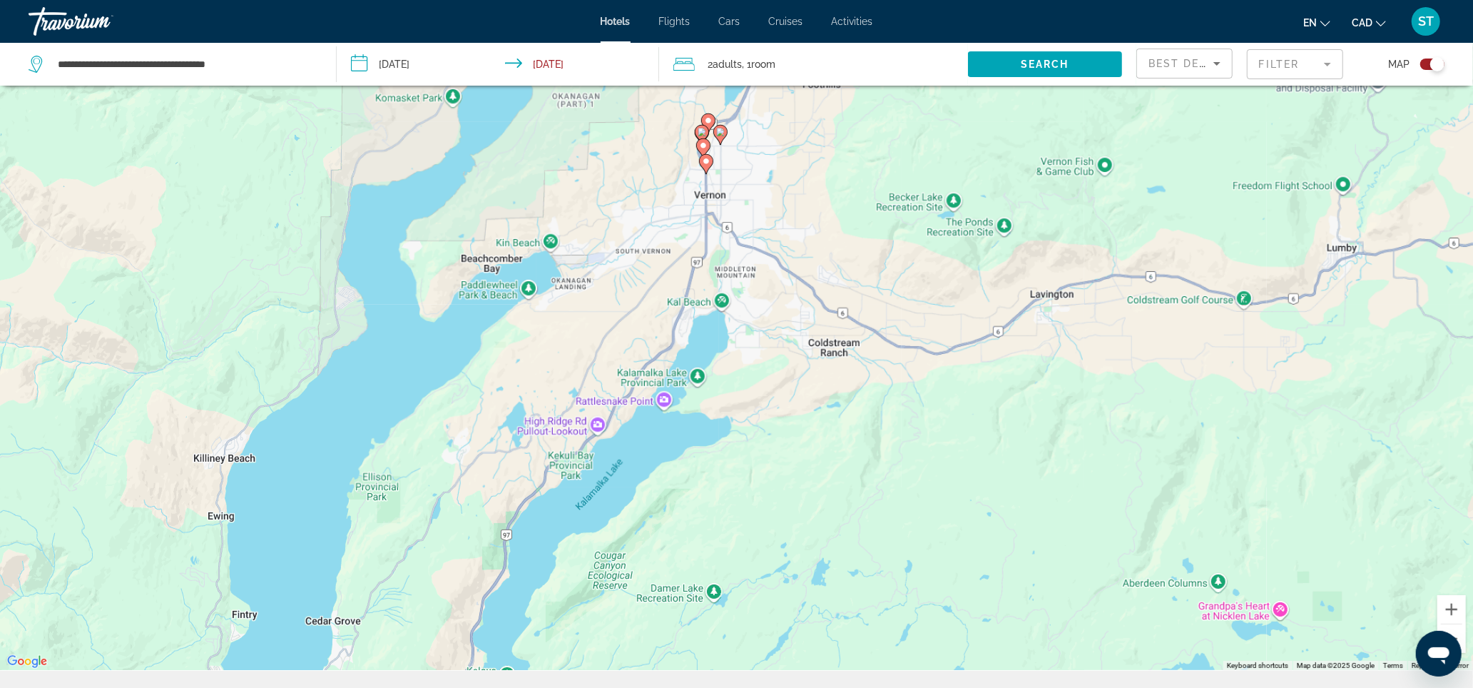
drag, startPoint x: 284, startPoint y: 595, endPoint x: 768, endPoint y: 81, distance: 706.1
click at [768, 81] on div "**********" at bounding box center [736, 369] width 1473 height 773
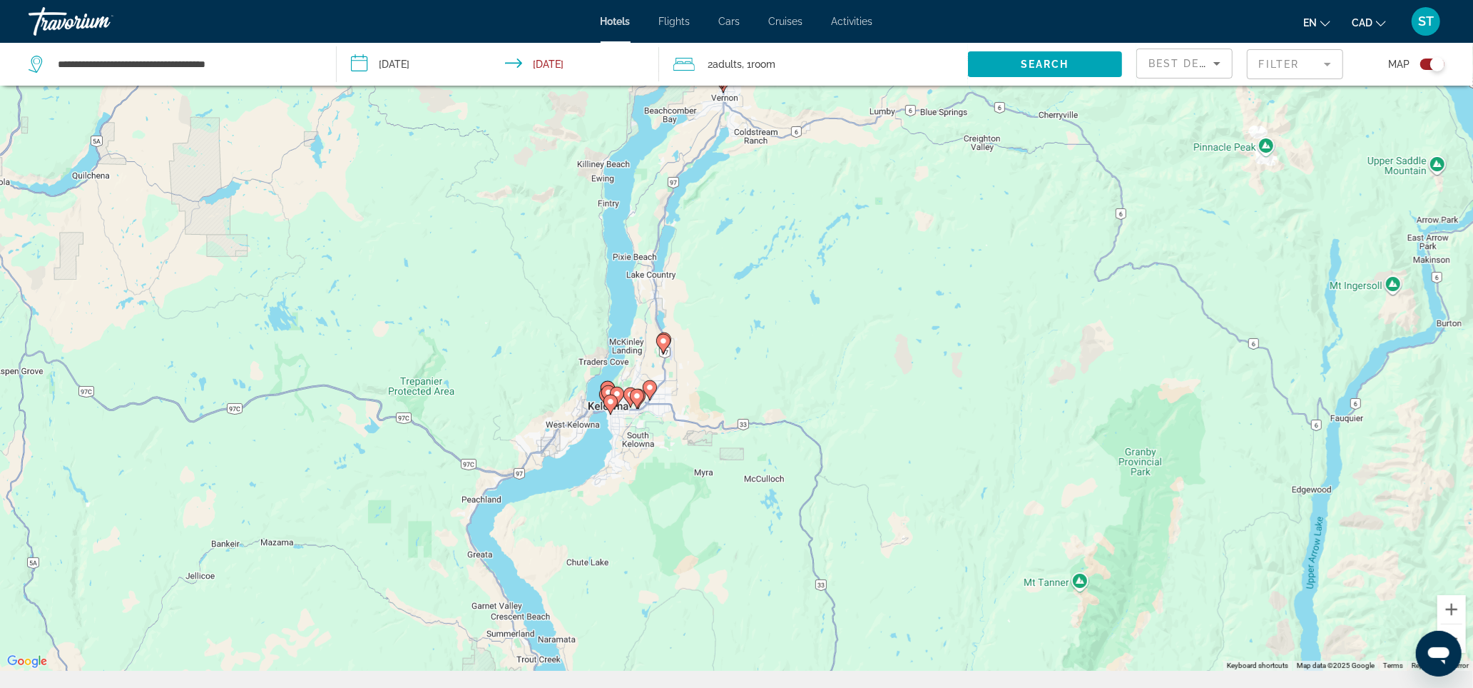
drag, startPoint x: 581, startPoint y: 578, endPoint x: 629, endPoint y: 377, distance: 206.3
click at [629, 377] on div "To activate drag with keyboard, press Alt + Enter. Once in keyboard drag state,…" at bounding box center [736, 327] width 1473 height 688
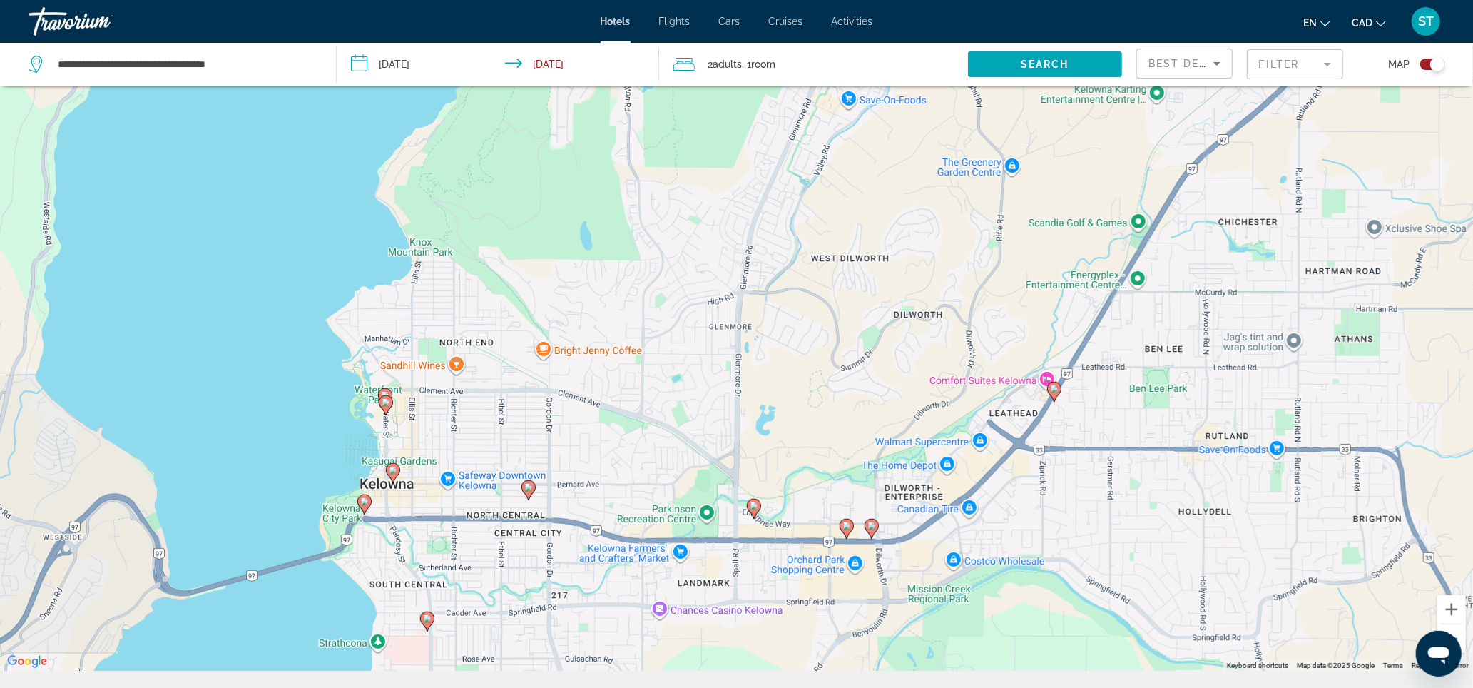
drag, startPoint x: 592, startPoint y: 495, endPoint x: 676, endPoint y: 283, distance: 228.0
click at [676, 283] on div "To activate drag with keyboard, press Alt + Enter. Once in keyboard drag state,…" at bounding box center [736, 327] width 1473 height 688
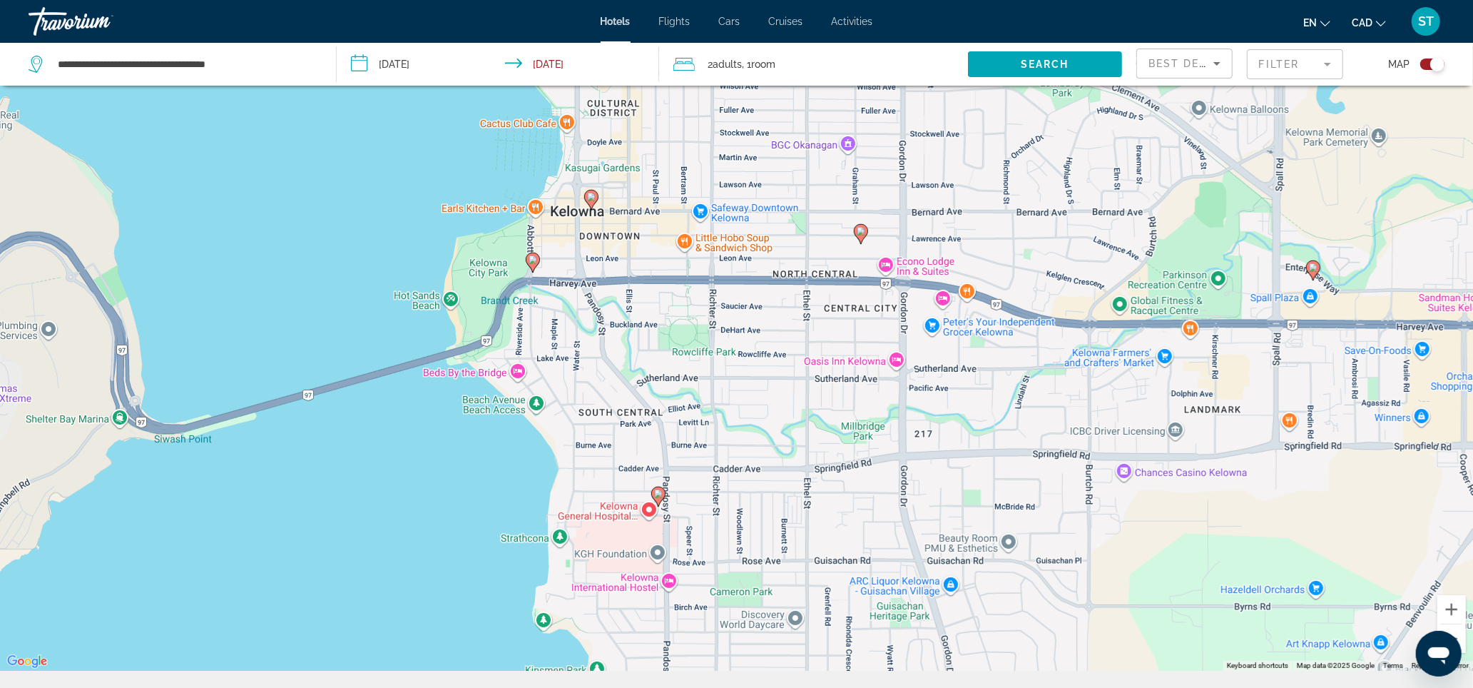
drag, startPoint x: 512, startPoint y: 176, endPoint x: 574, endPoint y: 424, distance: 255.9
click at [574, 424] on div "To activate drag with keyboard, press Alt + Enter. Once in keyboard drag state,…" at bounding box center [736, 327] width 1473 height 688
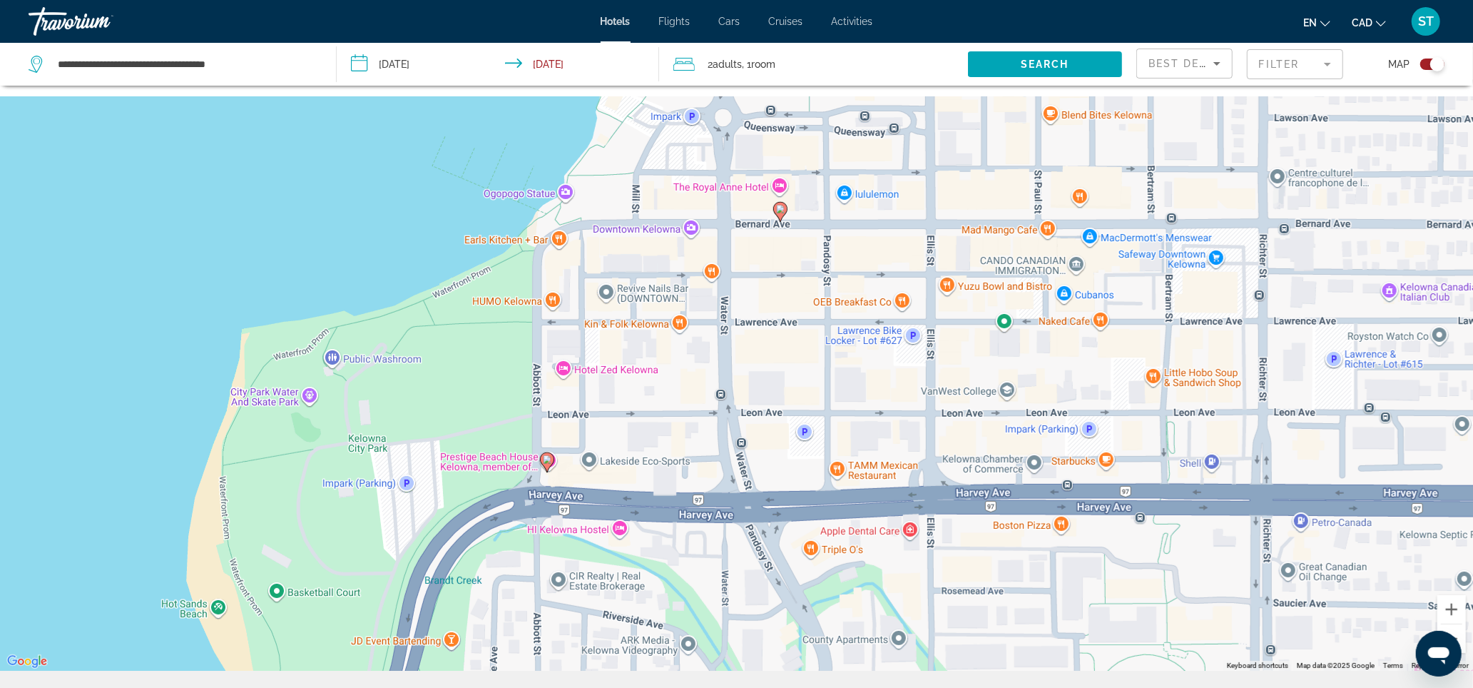
drag, startPoint x: 726, startPoint y: 200, endPoint x: 679, endPoint y: 409, distance: 213.4
click at [671, 422] on div "To activate drag with keyboard, press Alt + Enter. Once in keyboard drag state,…" at bounding box center [736, 327] width 1473 height 688
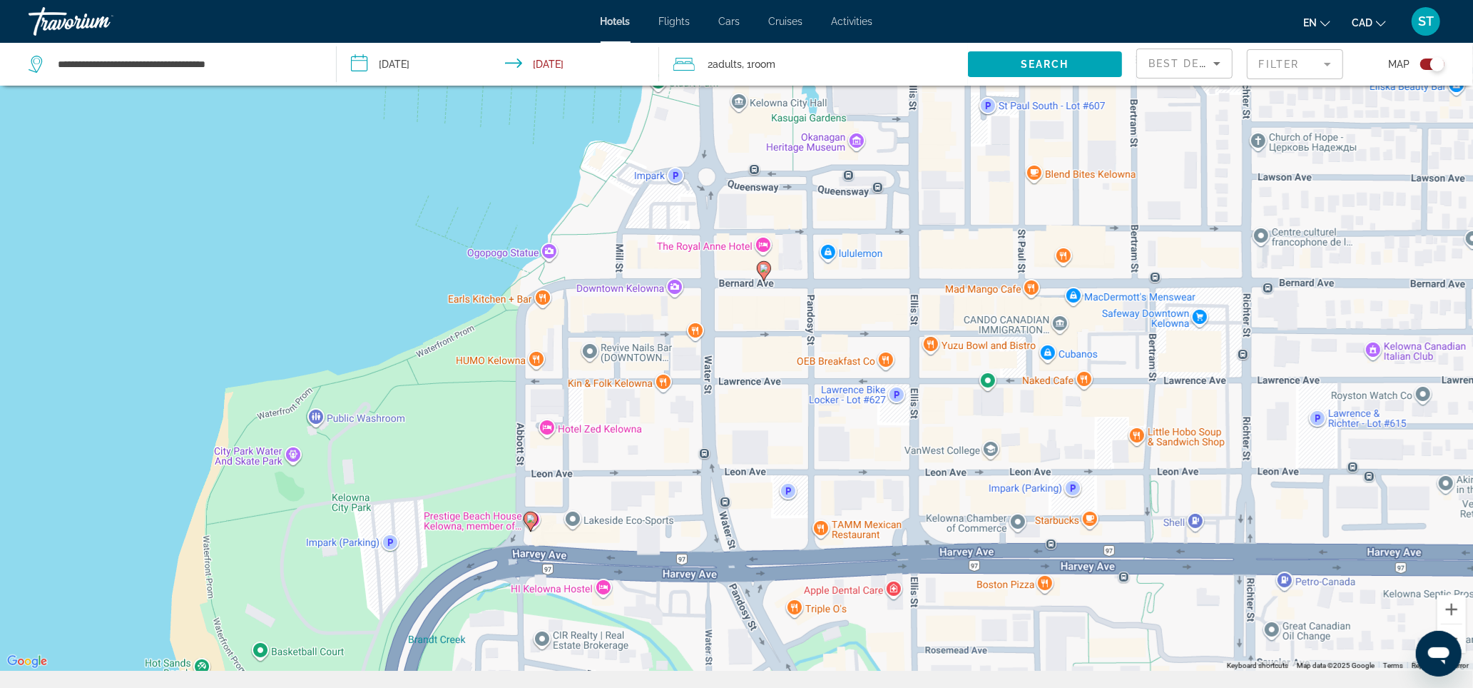
click at [763, 280] on icon "Main content" at bounding box center [763, 271] width 13 height 19
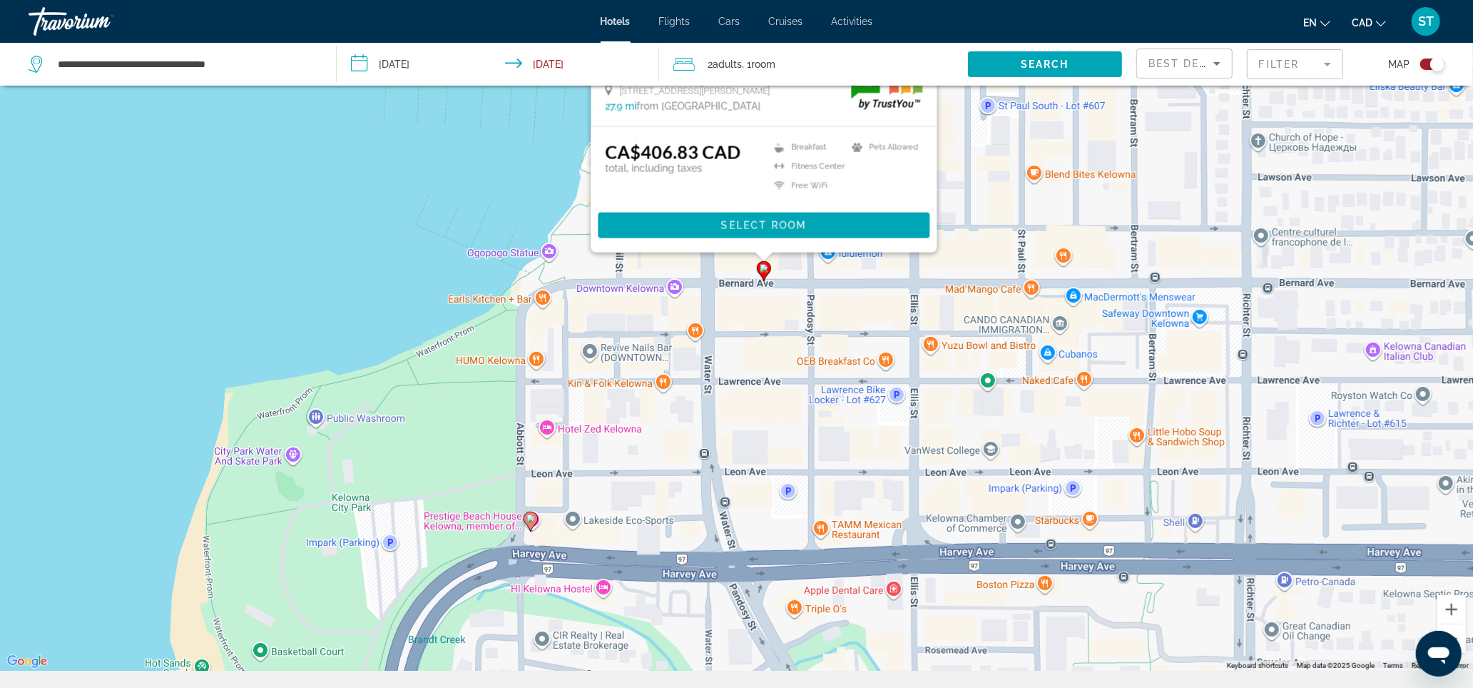
scroll to position [0, 0]
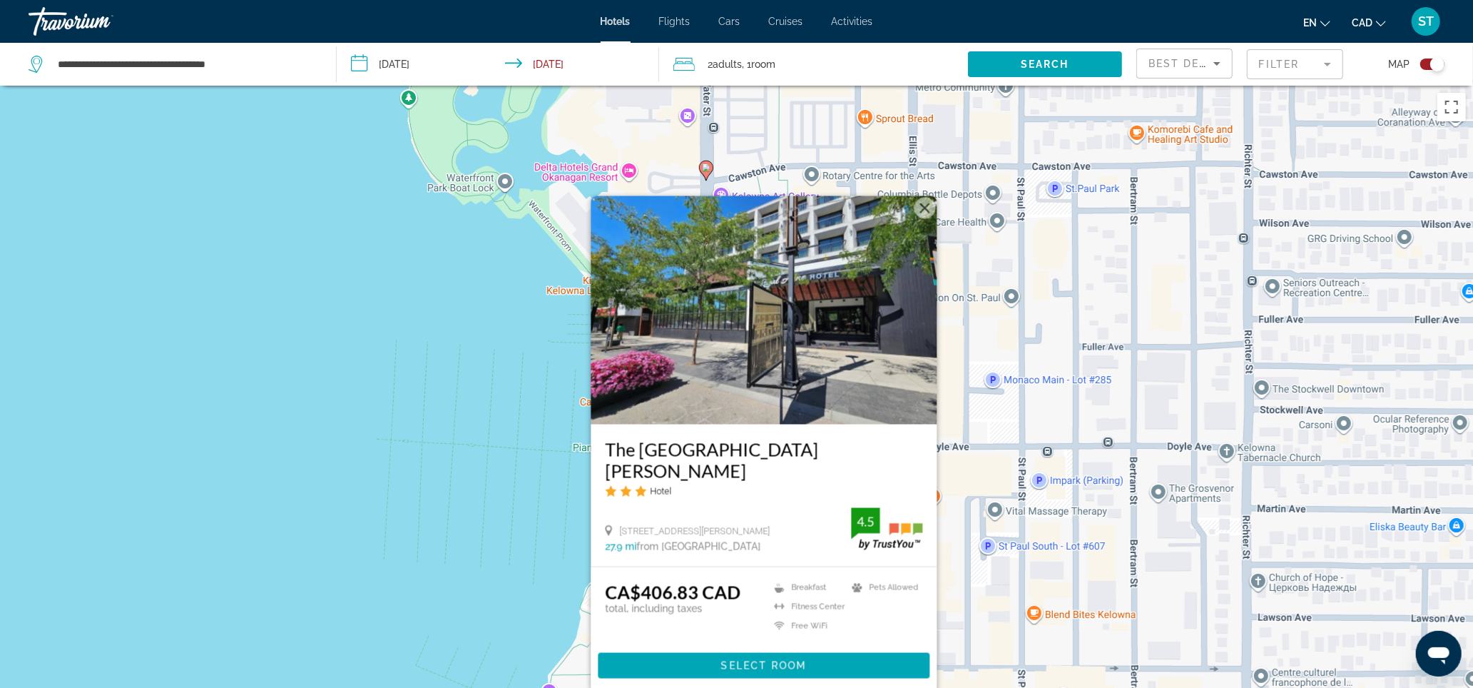
click at [925, 198] on button "Close" at bounding box center [924, 208] width 21 height 21
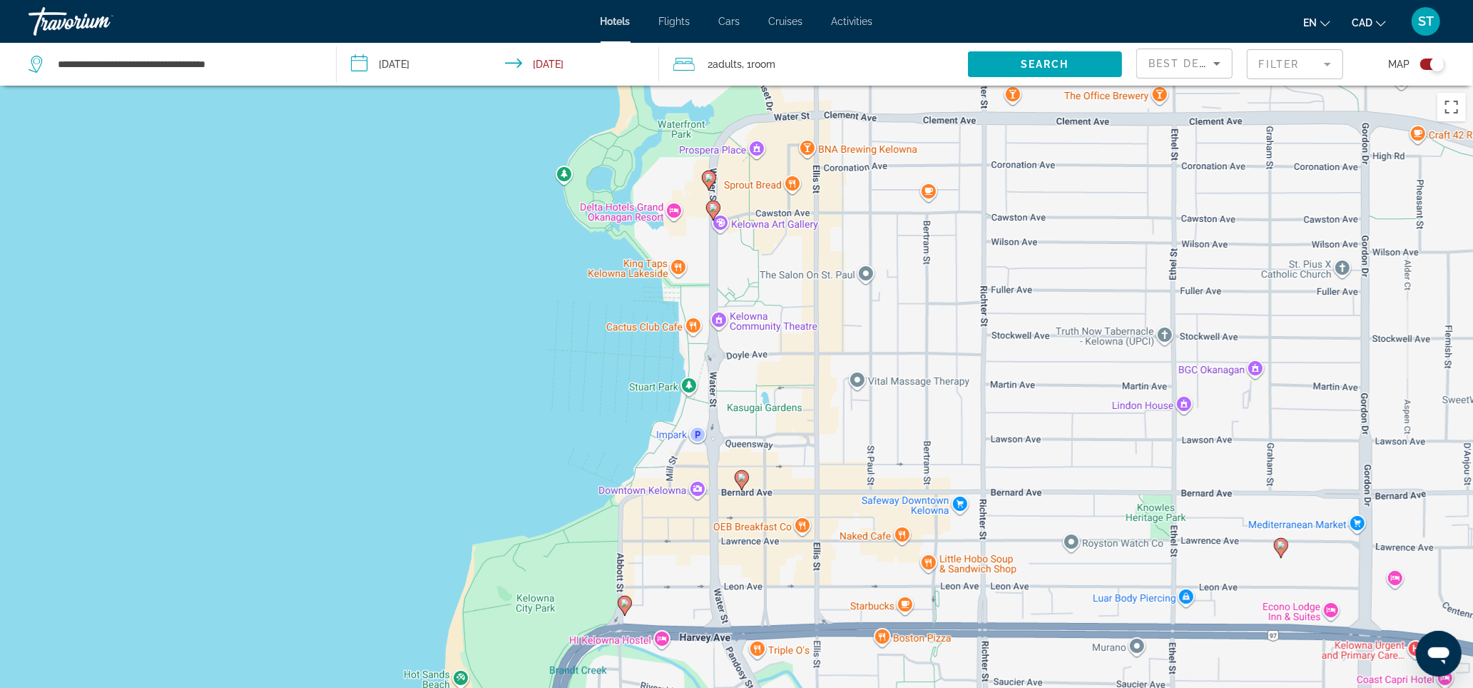
drag, startPoint x: 752, startPoint y: 432, endPoint x: 765, endPoint y: 389, distance: 45.4
click at [765, 389] on div "To activate drag with keyboard, press Alt + Enter. Once in keyboard drag state,…" at bounding box center [736, 430] width 1473 height 688
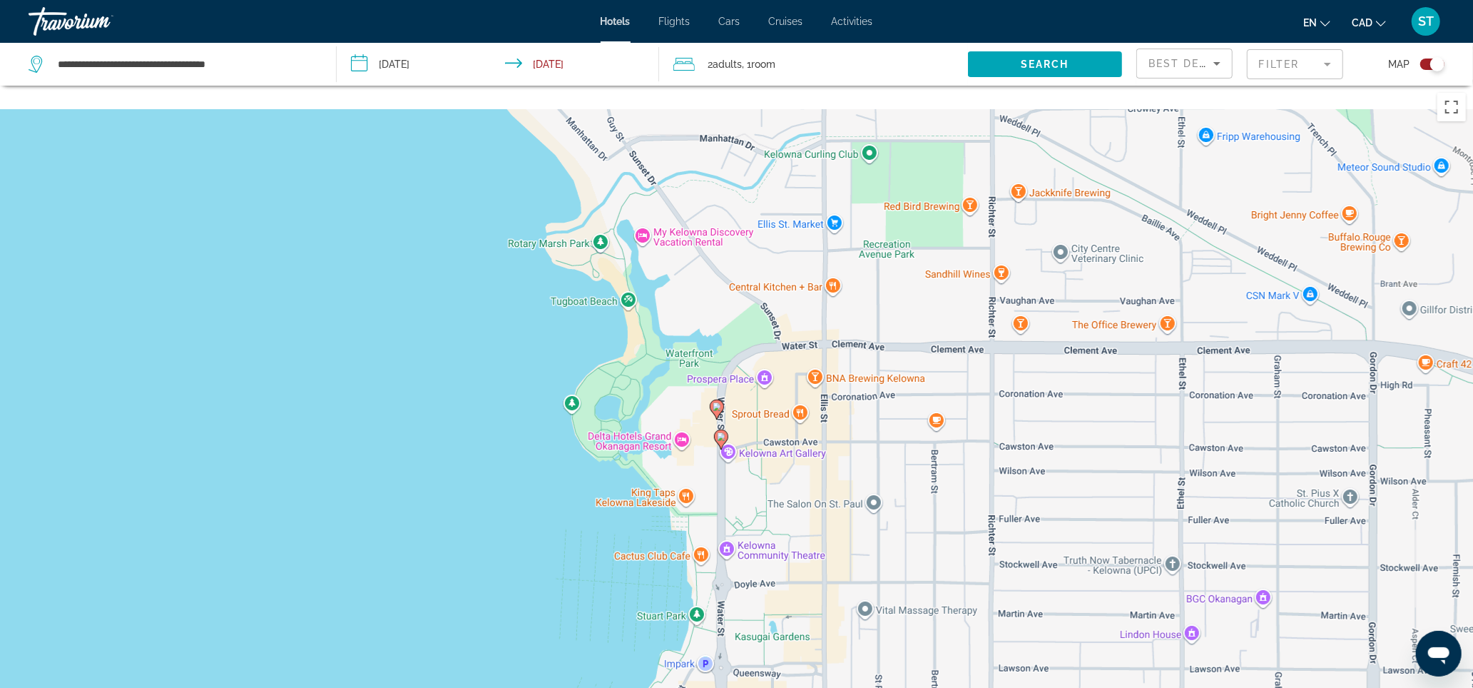
drag, startPoint x: 697, startPoint y: 231, endPoint x: 705, endPoint y: 514, distance: 283.3
click at [705, 515] on div "To activate drag with keyboard, press Alt + Enter. Once in keyboard drag state,…" at bounding box center [736, 430] width 1473 height 688
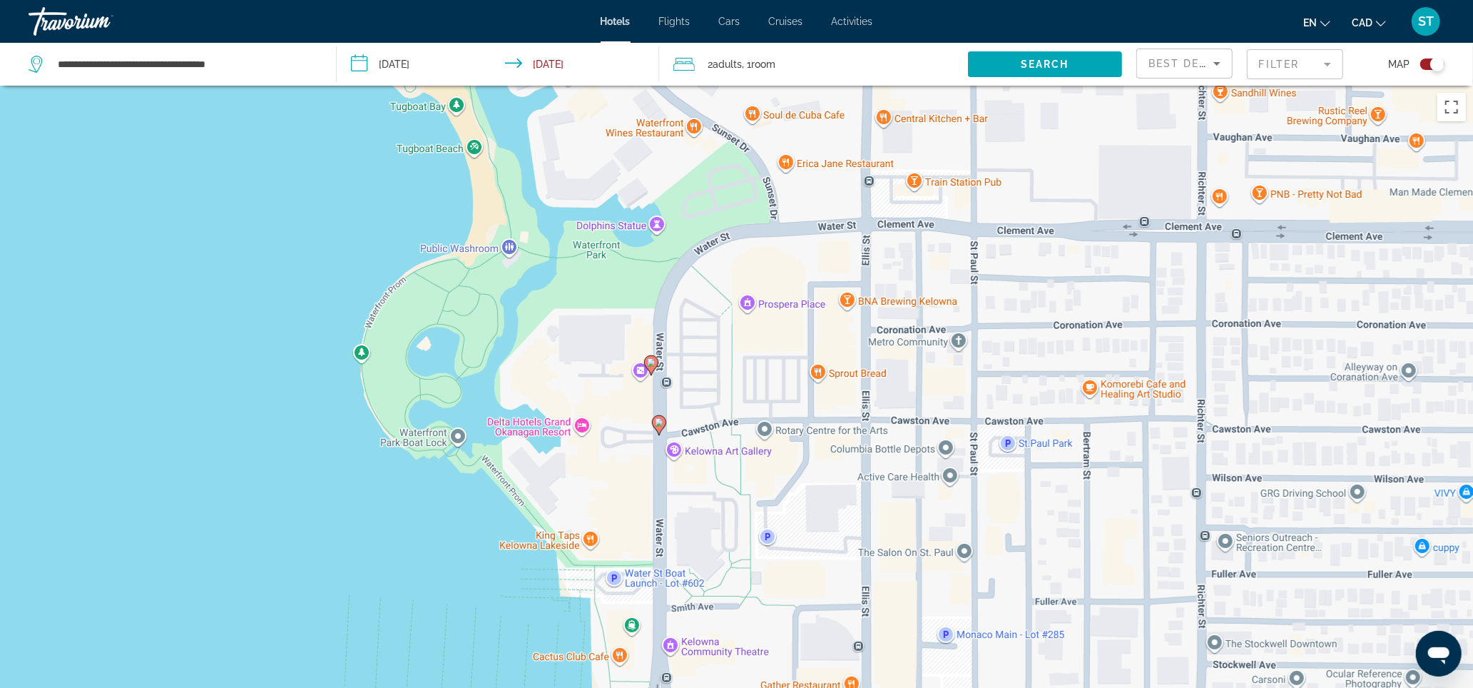
drag, startPoint x: 578, startPoint y: 528, endPoint x: 575, endPoint y: 372, distance: 155.6
click at [575, 372] on div "To activate drag with keyboard, press Alt + Enter. Once in keyboard drag state,…" at bounding box center [736, 430] width 1473 height 688
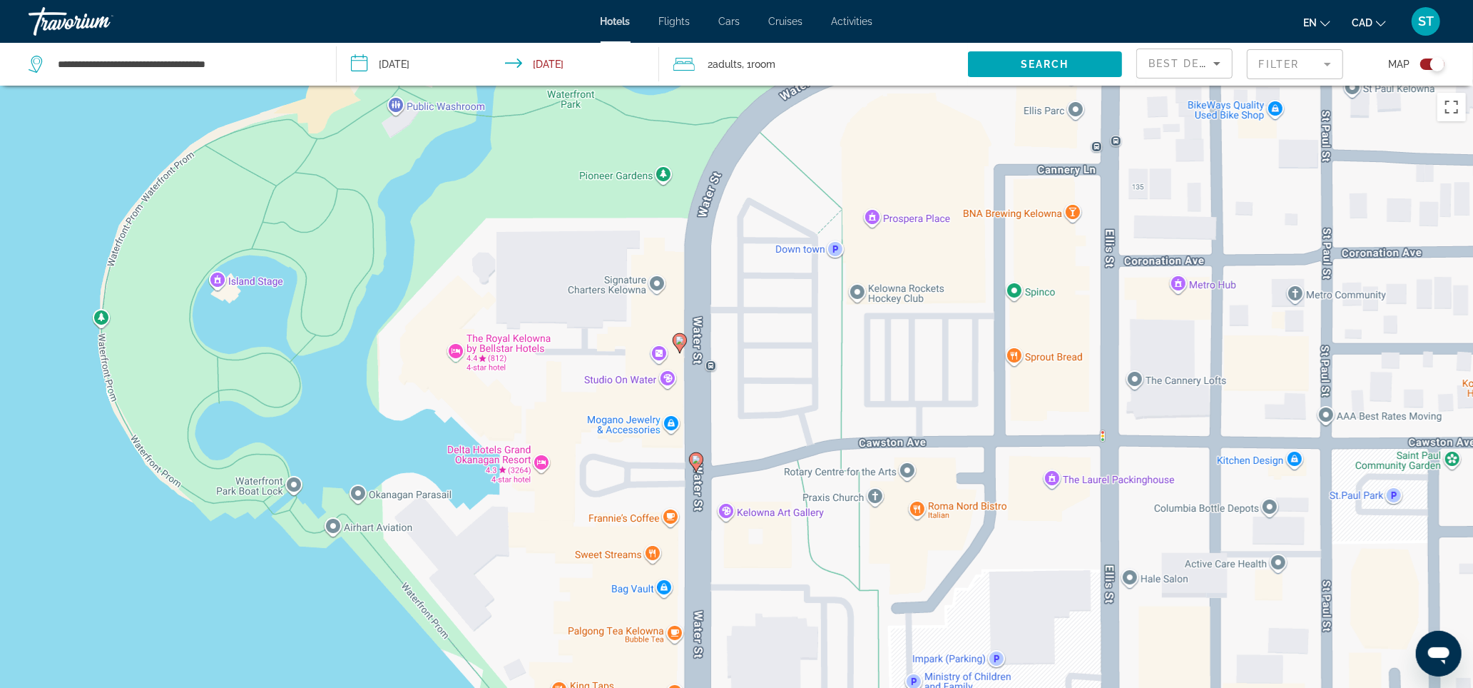
click at [681, 345] on image "Main content" at bounding box center [680, 340] width 9 height 9
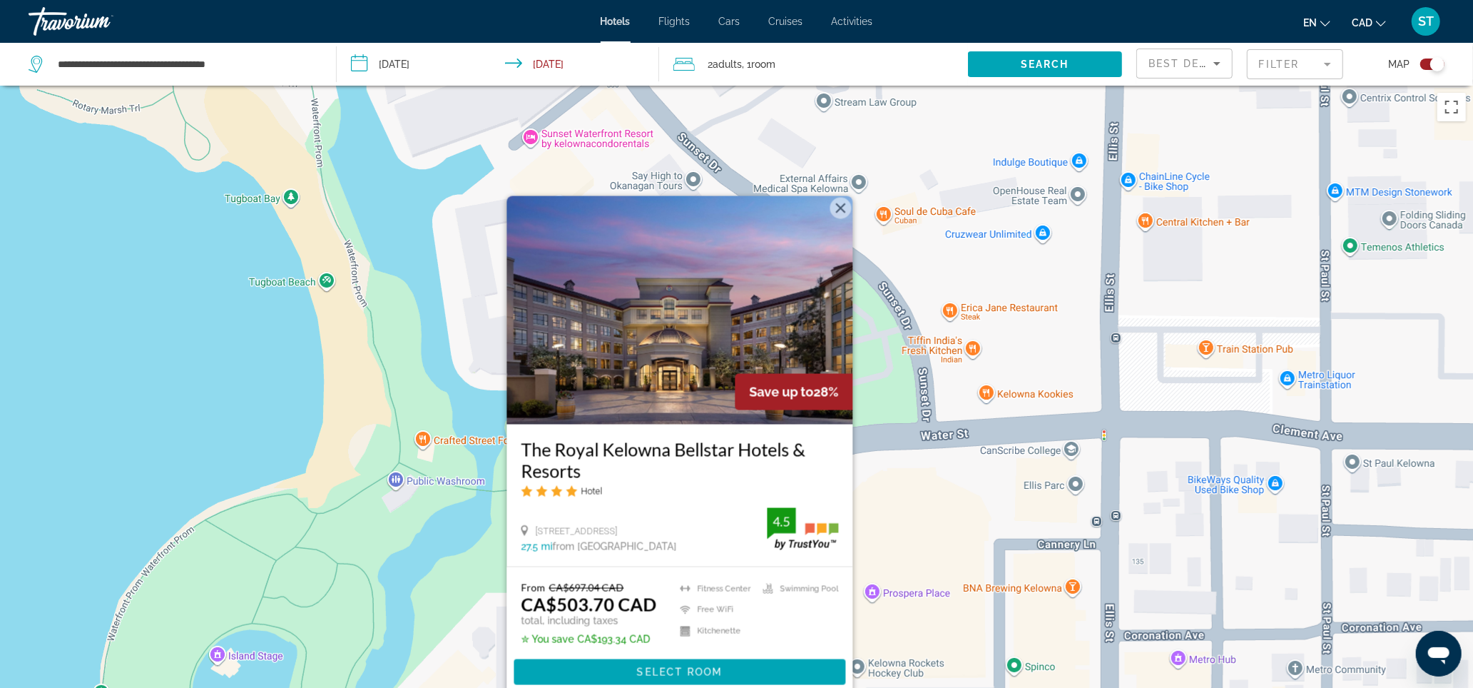
click at [843, 198] on button "Close" at bounding box center [840, 208] width 21 height 21
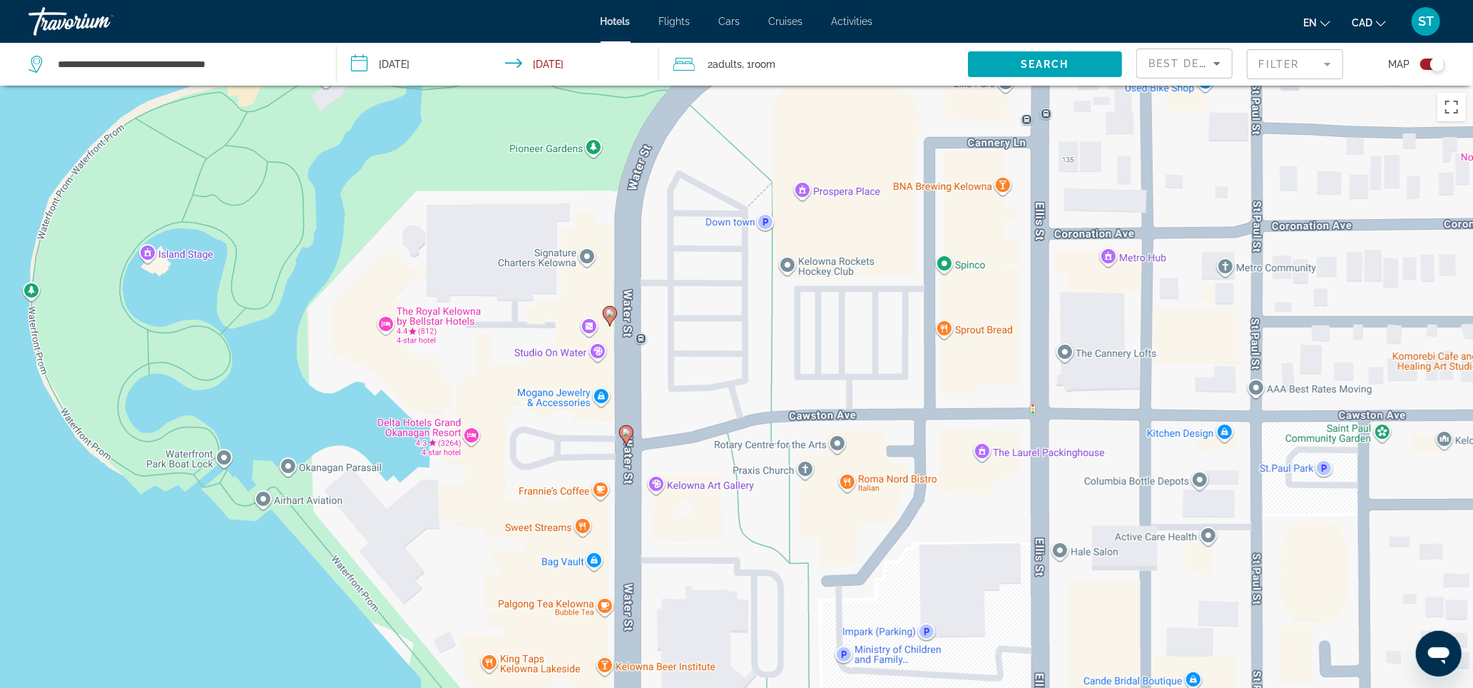
drag, startPoint x: 773, startPoint y: 434, endPoint x: 703, endPoint y: 32, distance: 407.7
click at [703, 32] on div "**********" at bounding box center [736, 344] width 1473 height 688
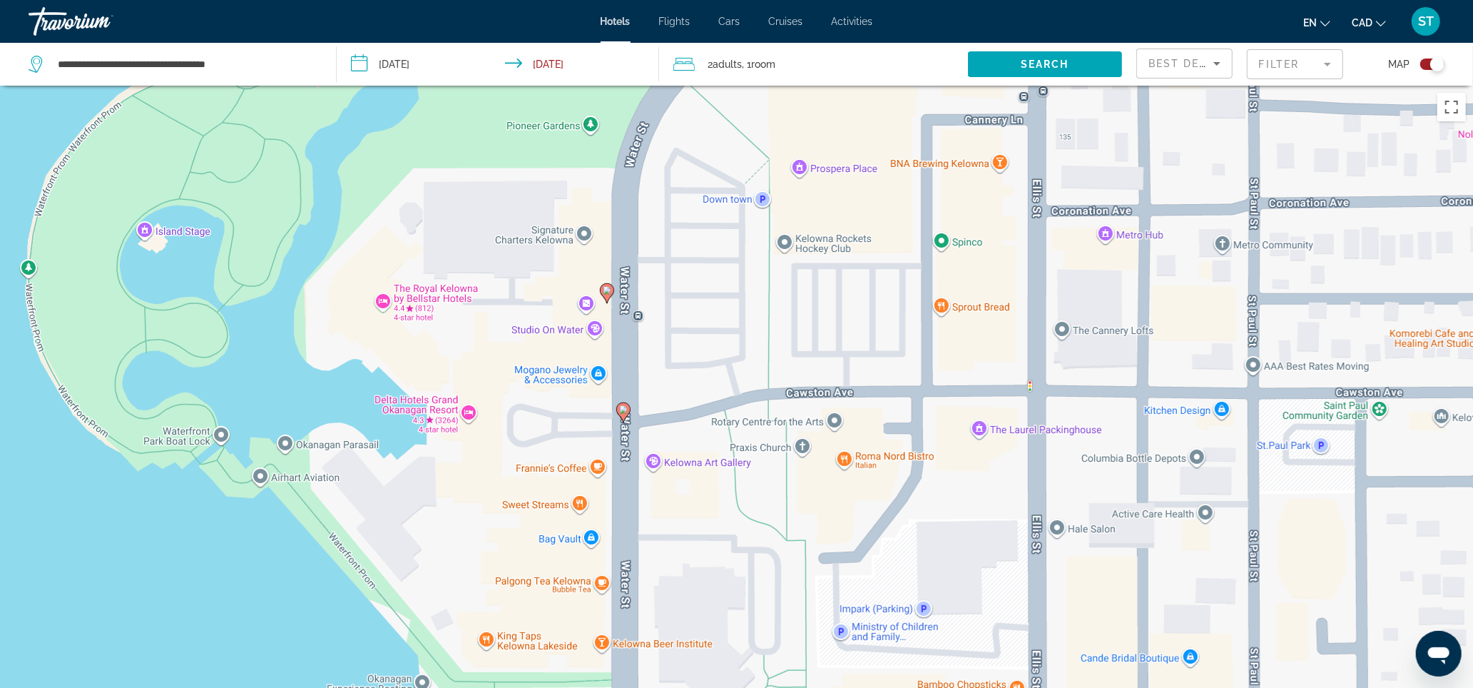
click at [623, 414] on image "Main content" at bounding box center [623, 409] width 9 height 9
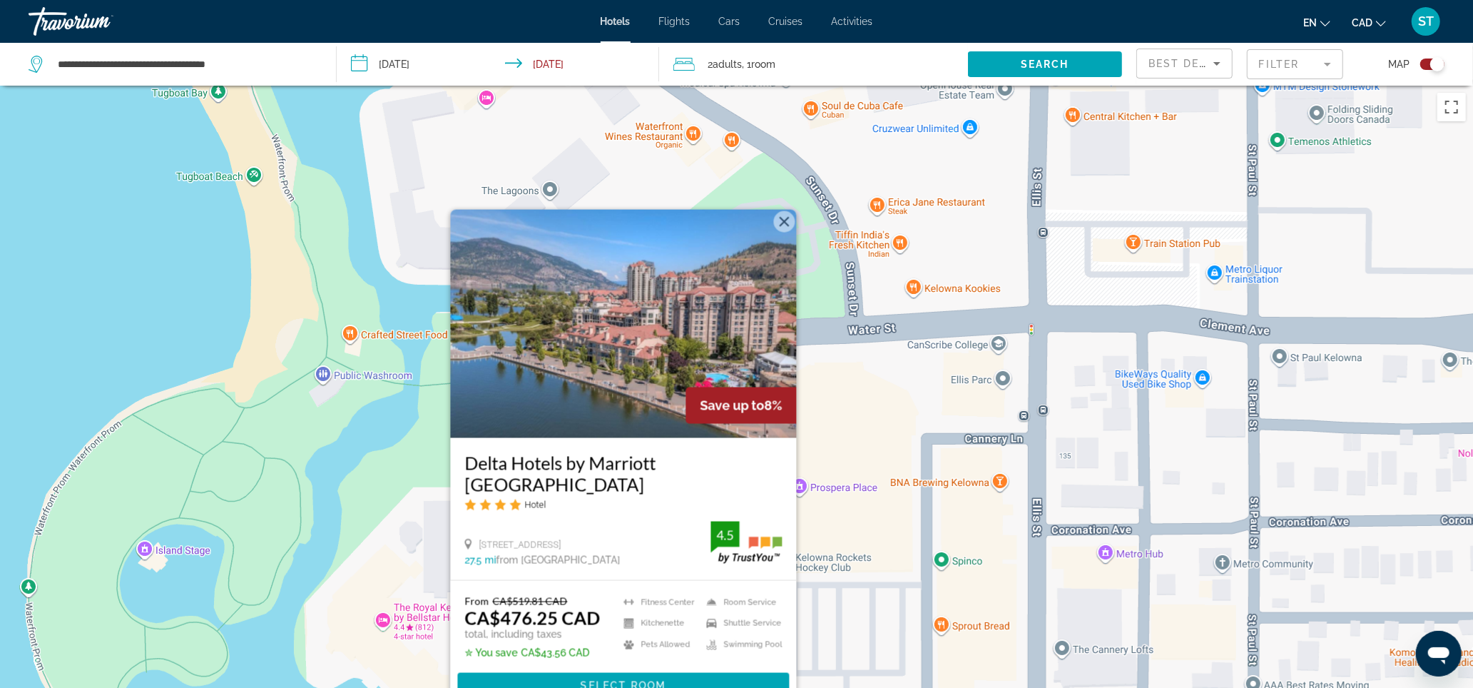
click at [783, 211] on button "Close" at bounding box center [783, 221] width 21 height 21
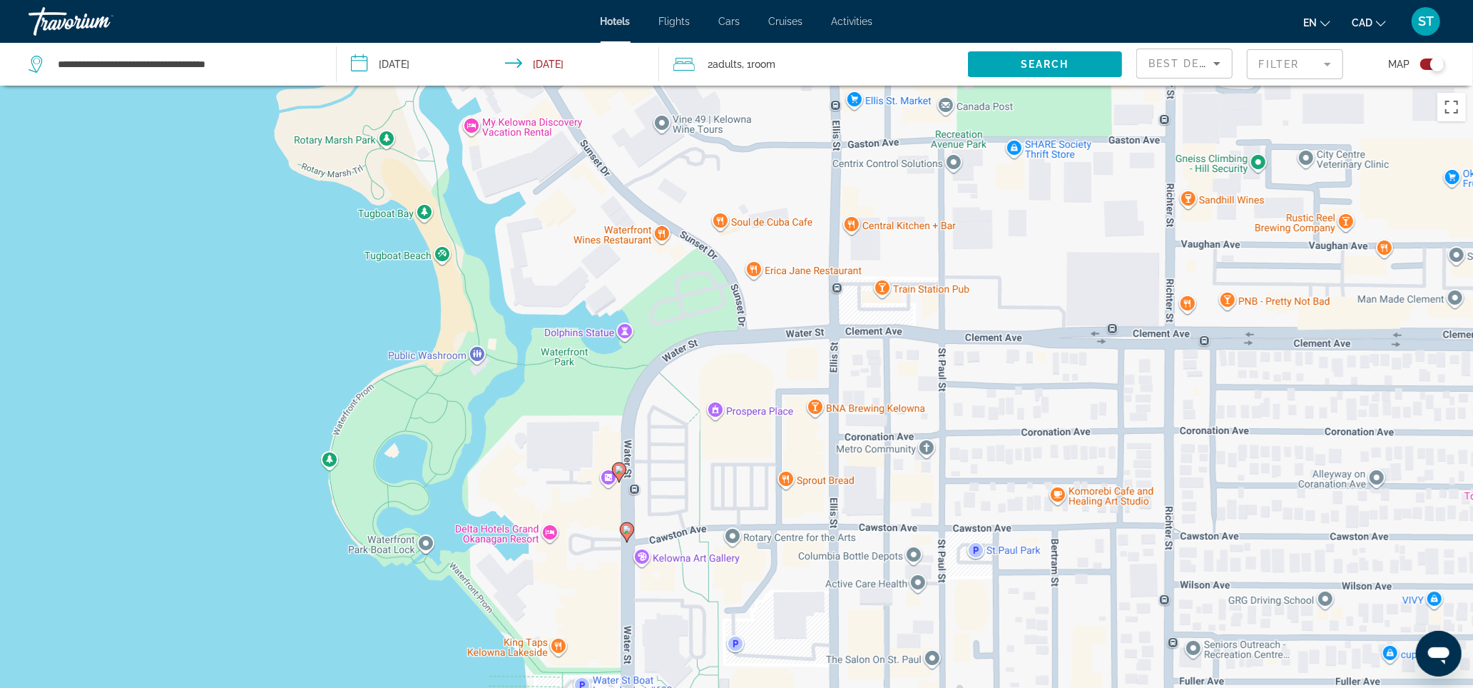
drag, startPoint x: 554, startPoint y: 527, endPoint x: 585, endPoint y: 355, distance: 174.7
click at [585, 355] on div "To navigate, press the arrow keys. To activate drag with keyboard, press Alt + …" at bounding box center [736, 430] width 1473 height 688
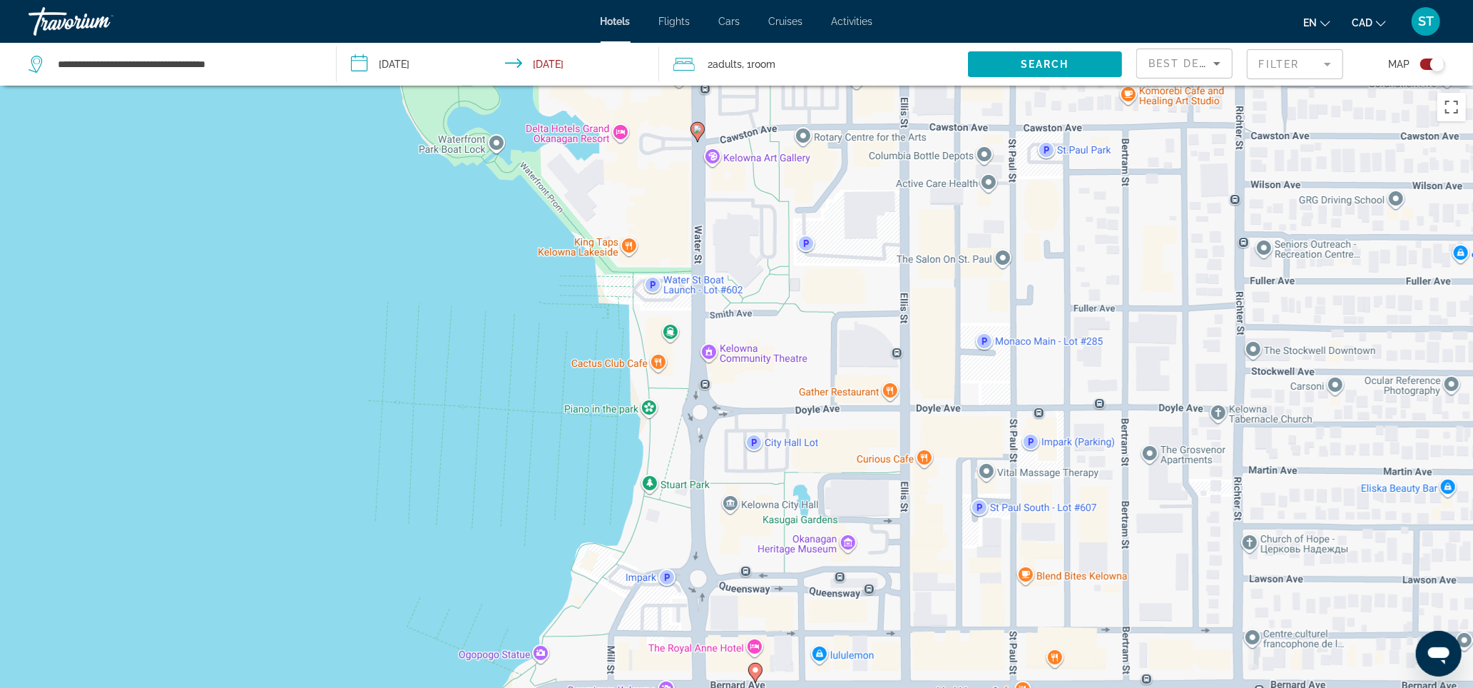
click at [701, 141] on icon "Main content" at bounding box center [697, 132] width 13 height 19
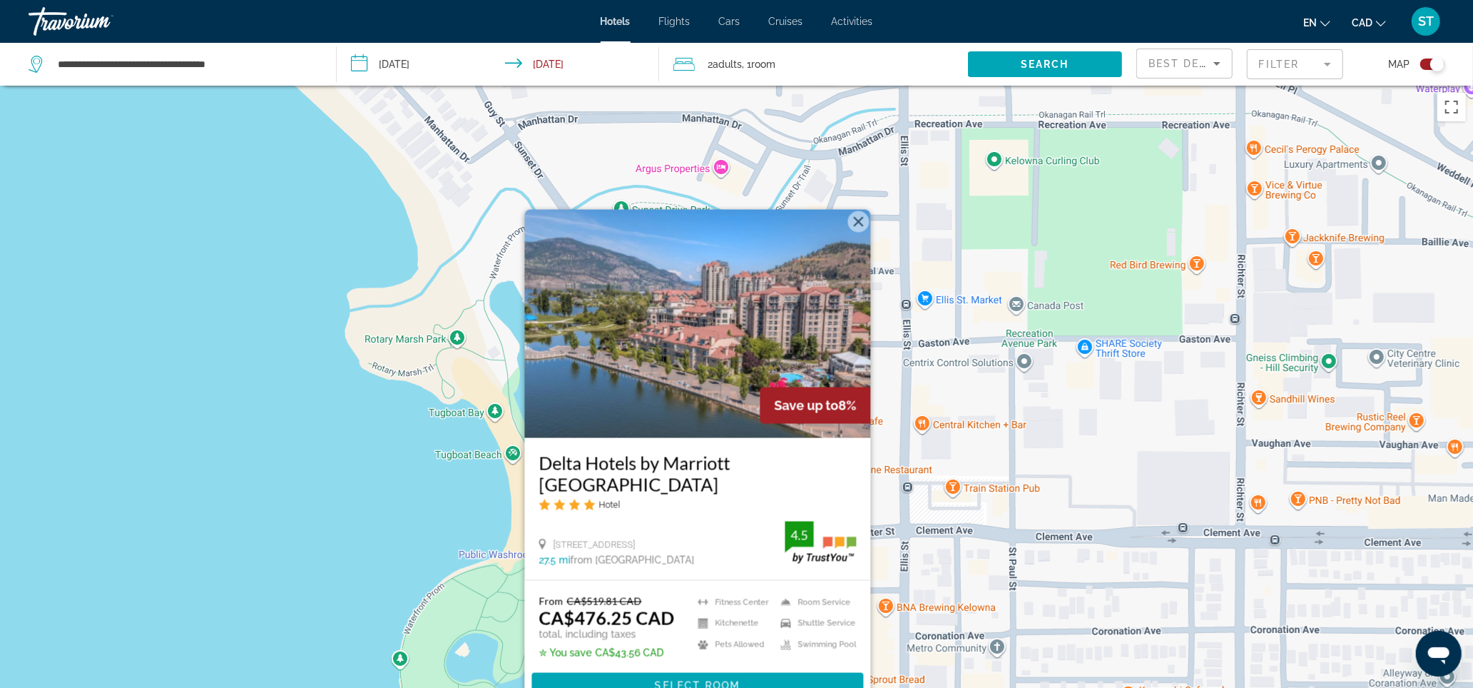
click at [859, 211] on button "Close" at bounding box center [858, 221] width 21 height 21
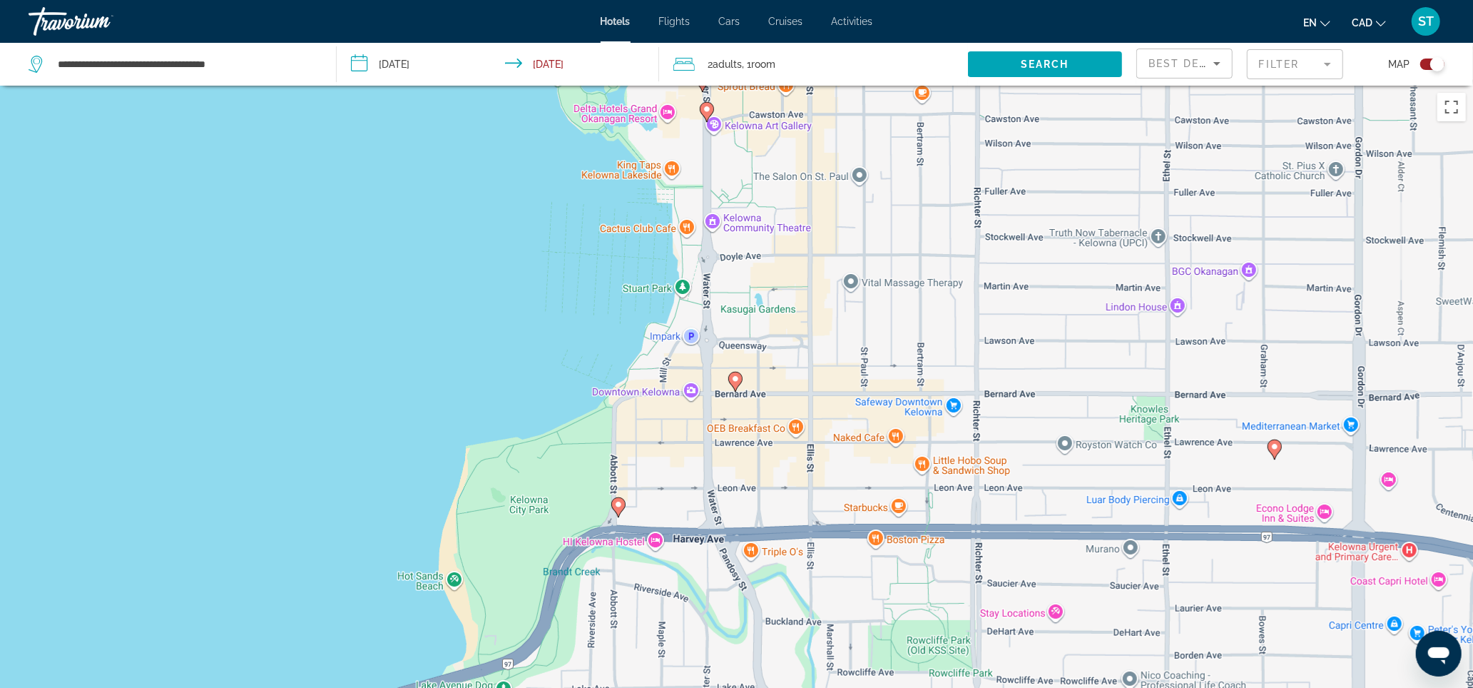
drag, startPoint x: 666, startPoint y: 559, endPoint x: 683, endPoint y: 123, distance: 437.0
click at [683, 123] on div "To activate drag with keyboard, press Alt + Enter. Once in keyboard drag state,…" at bounding box center [736, 430] width 1473 height 688
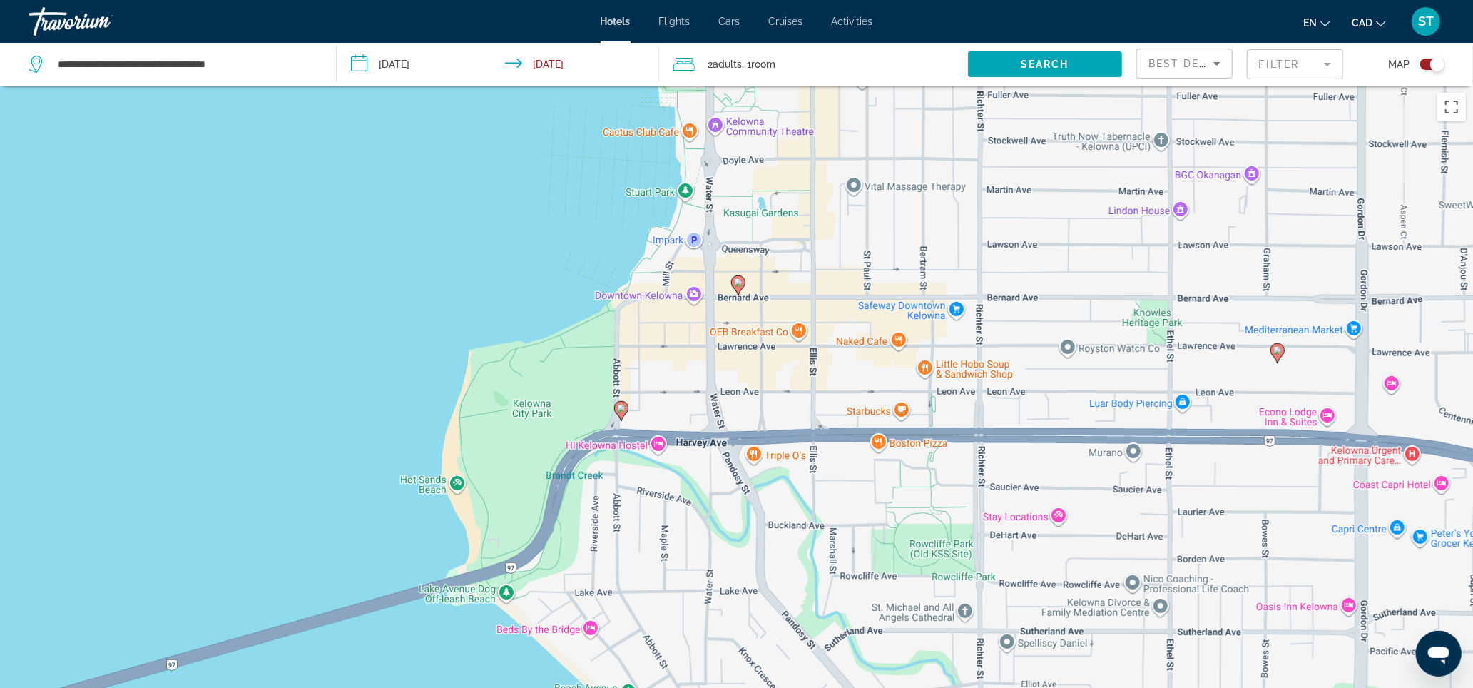
drag, startPoint x: 658, startPoint y: 443, endPoint x: 661, endPoint y: 233, distance: 210.5
click at [661, 233] on div "To activate drag with keyboard, press Alt + Enter. Once in keyboard drag state,…" at bounding box center [736, 430] width 1473 height 688
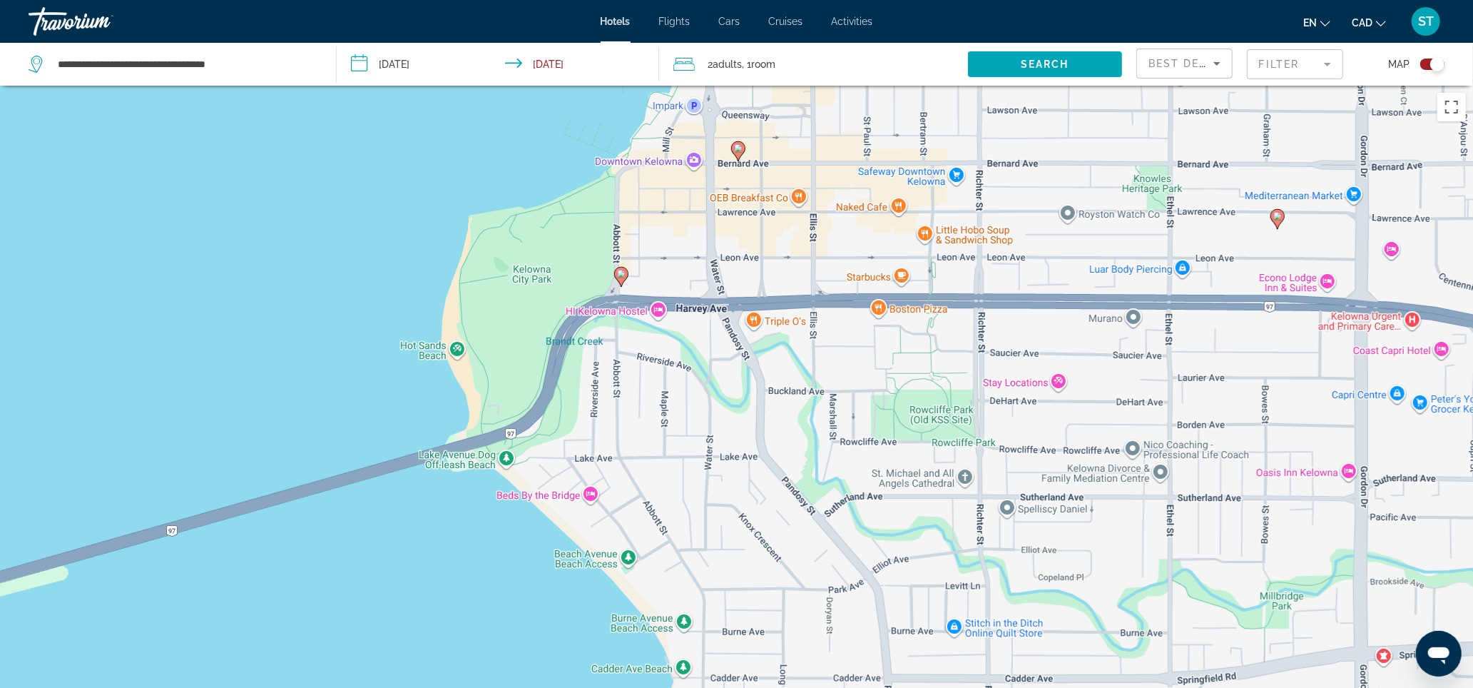
click at [621, 278] on image "Main content" at bounding box center [621, 274] width 9 height 9
click at [626, 286] on icon "Main content" at bounding box center [620, 277] width 13 height 19
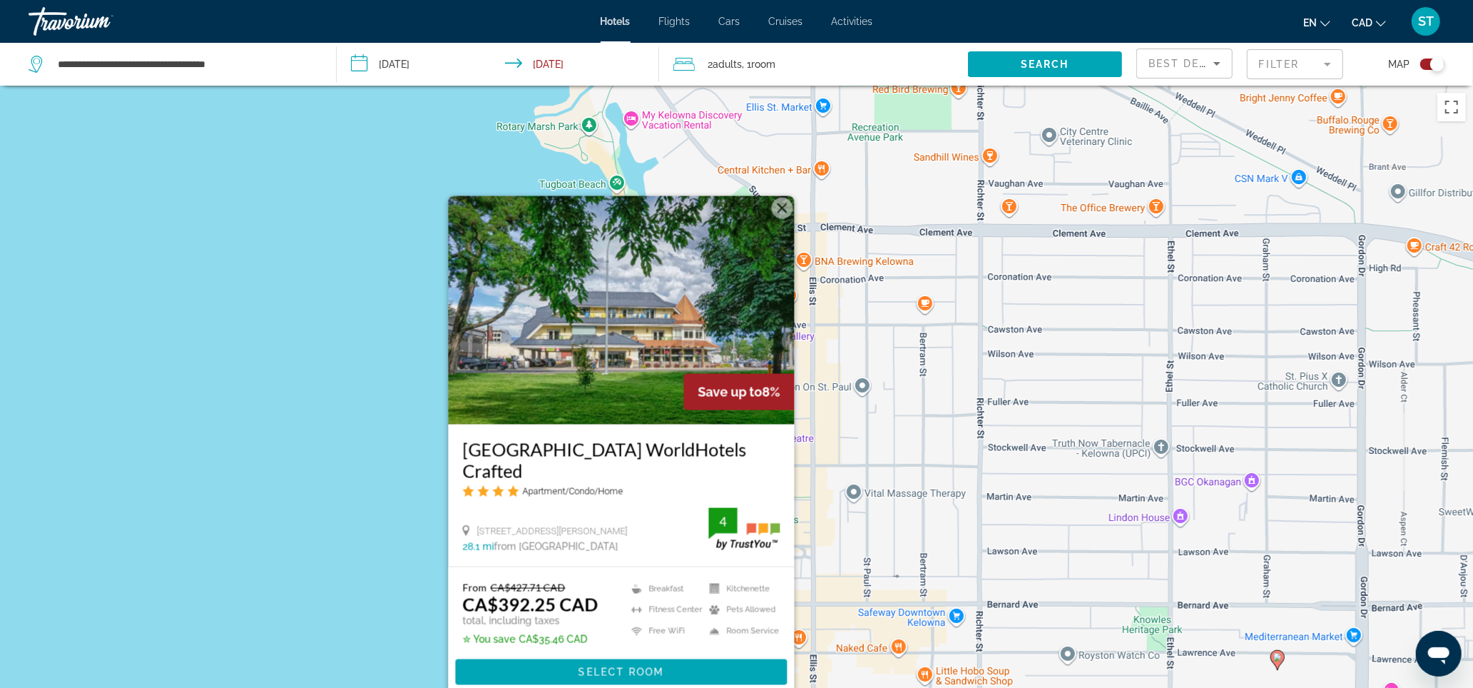
click at [786, 198] on button "Close" at bounding box center [781, 208] width 21 height 21
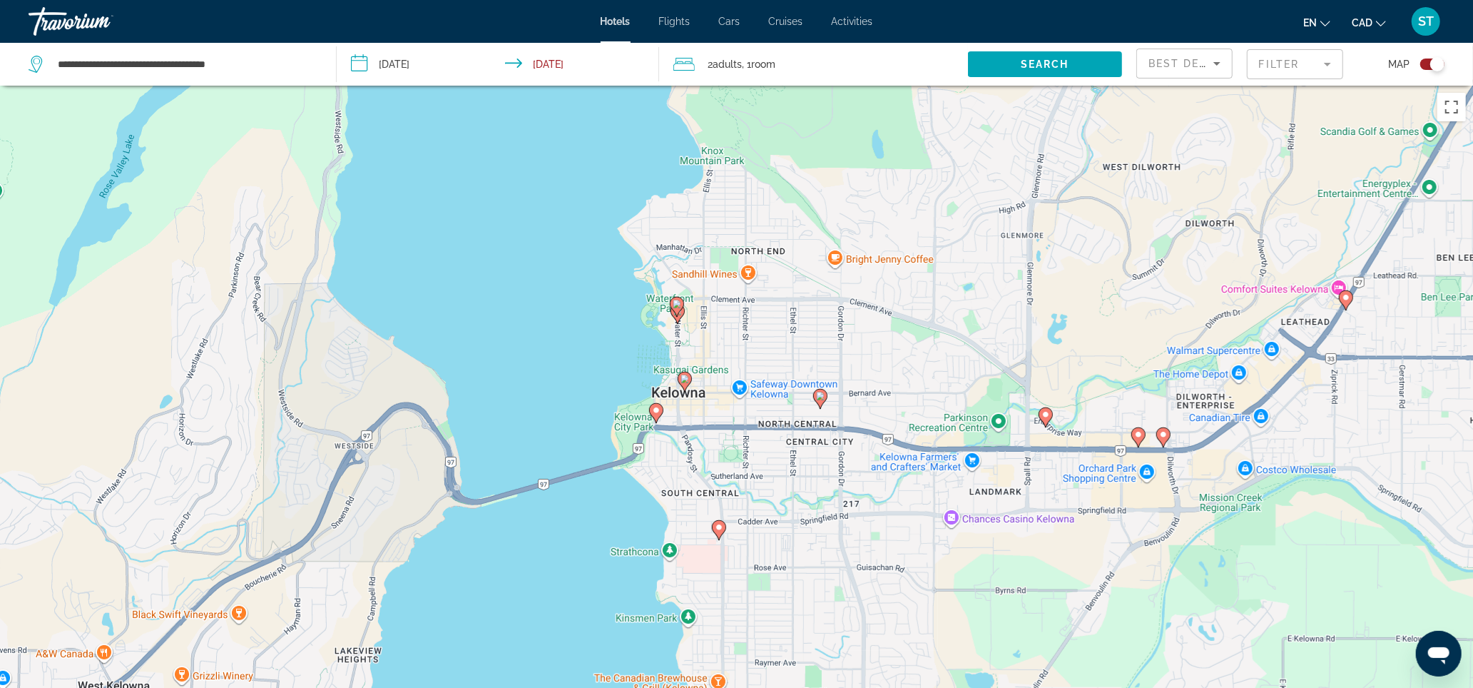
drag, startPoint x: 562, startPoint y: 514, endPoint x: 615, endPoint y: 288, distance: 232.2
click at [615, 288] on div "To navigate, press the arrow keys. To activate drag with keyboard, press Alt + …" at bounding box center [736, 430] width 1473 height 688
